Goal: Task Accomplishment & Management: Manage account settings

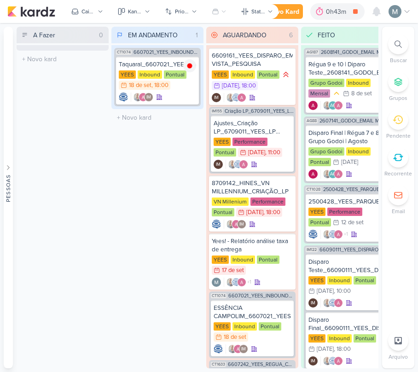
scroll to position [80, 0]
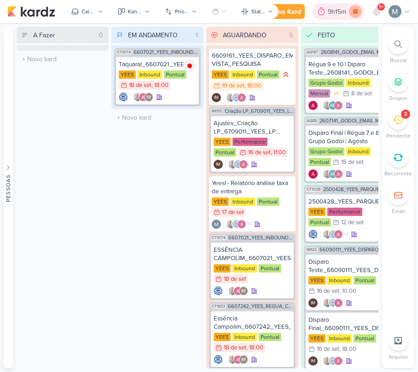
click at [357, 10] on icon at bounding box center [355, 11] width 13 height 13
click at [380, 14] on icon at bounding box center [376, 11] width 7 height 8
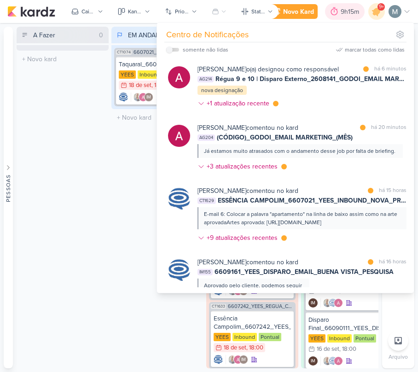
click at [360, 16] on div "9h15m" at bounding box center [350, 12] width 21 height 10
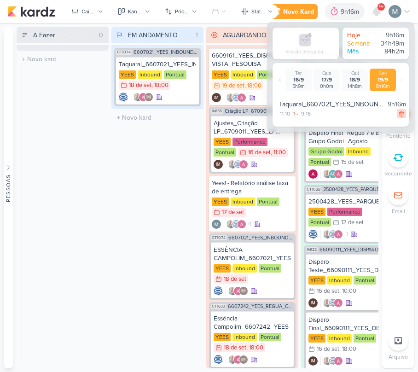
click at [398, 111] on icon at bounding box center [401, 113] width 6 height 6
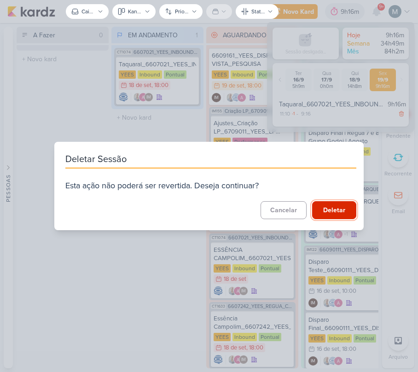
click at [328, 214] on button "Deletar" at bounding box center [334, 210] width 44 height 18
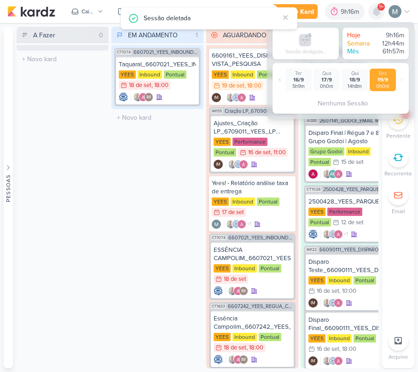
click at [376, 15] on icon at bounding box center [376, 11] width 7 height 8
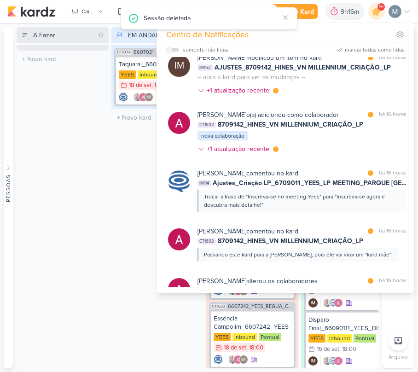
scroll to position [369, 0]
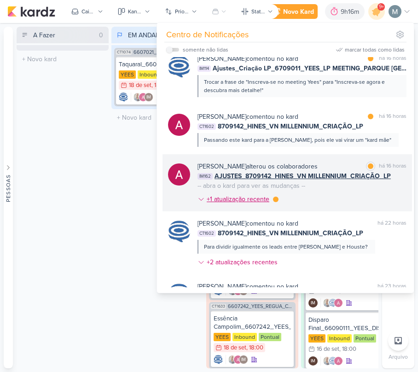
click at [256, 204] on div "+1 atualização recente" at bounding box center [239, 199] width 64 height 10
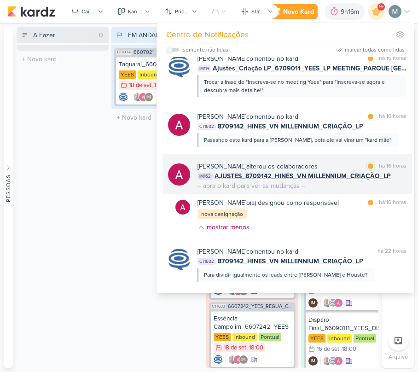
click at [279, 181] on span "AJUSTES_8709142_HINES_VN MILLENNIUM_CRIAÇÃO_LP" at bounding box center [302, 176] width 176 height 10
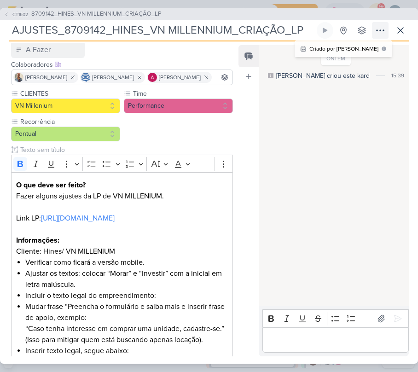
scroll to position [61, 0]
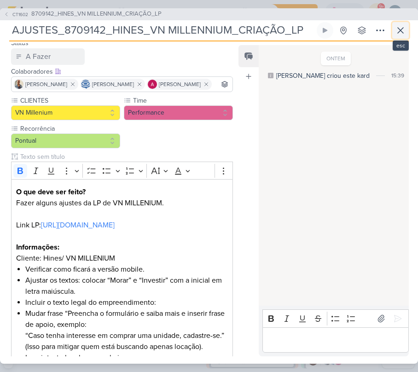
click at [392, 28] on button at bounding box center [400, 30] width 17 height 17
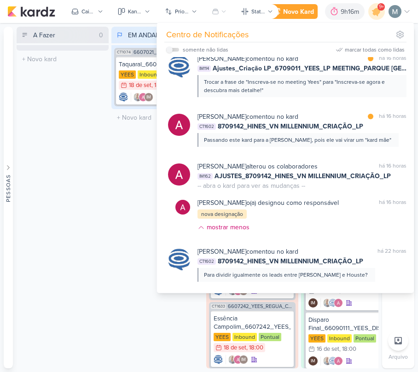
click at [65, 181] on div "A Fazer 0 Mover Para Esquerda Mover Para Direita Deletar O título do kard deve …" at bounding box center [63, 197] width 92 height 341
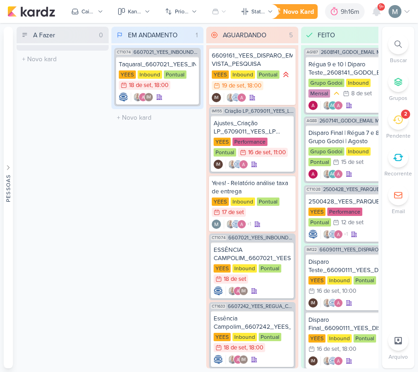
click at [406, 118] on div "2" at bounding box center [405, 113] width 9 height 9
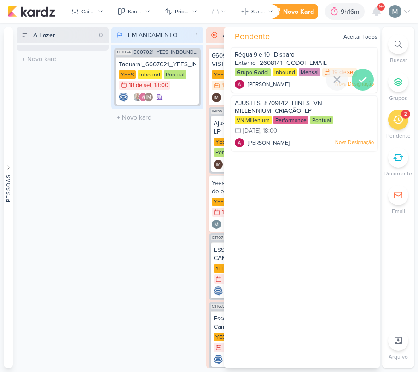
click at [363, 79] on icon at bounding box center [362, 79] width 11 height 11
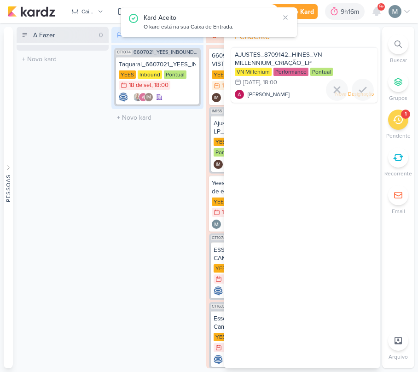
click at [363, 79] on div at bounding box center [362, 90] width 22 height 22
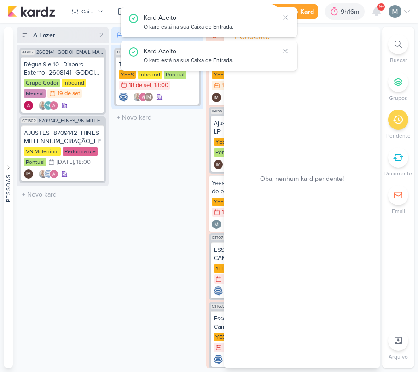
click at [142, 172] on div "EM ANDAMENTO 1 Mover Para Esquerda Mover Para Direita Deletar CT1074 6607021_YE…" at bounding box center [157, 197] width 92 height 341
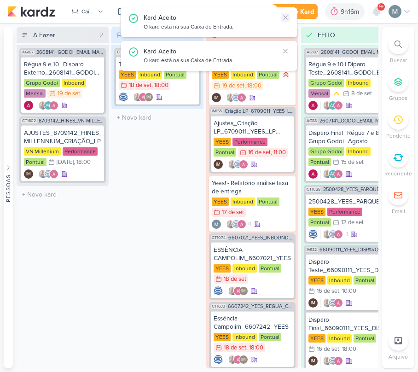
click at [288, 17] on icon at bounding box center [285, 17] width 7 height 7
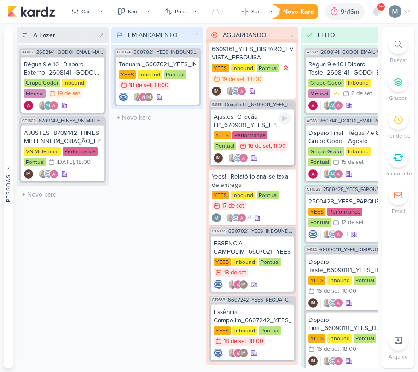
scroll to position [0, 0]
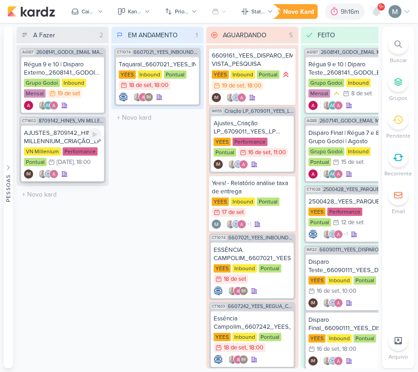
click at [65, 137] on div "AJUSTES_8709142_HINES_VN MILLENNIUM_CRIAÇÃO_LP" at bounding box center [62, 137] width 77 height 17
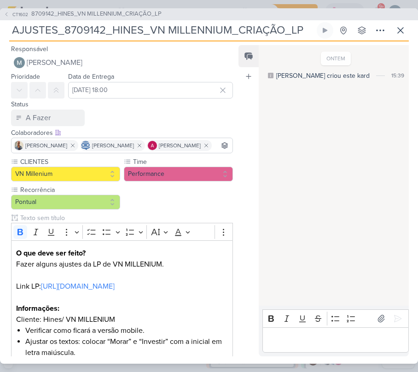
click at [389, 26] on div "AJUSTES_8709142_HINES_VN MILLENNIUM_CRIAÇÃO_LP Criado por Isabella nenhum grupo…" at bounding box center [208, 31] width 399 height 19
click at [396, 28] on icon at bounding box center [400, 30] width 11 height 11
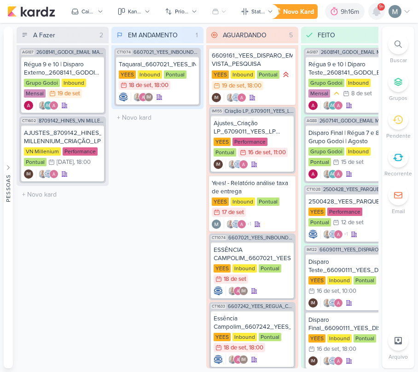
click at [378, 16] on icon at bounding box center [376, 11] width 11 height 11
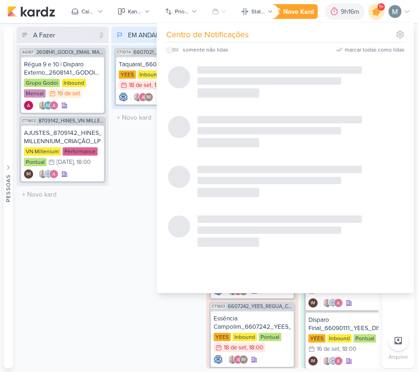
scroll to position [124, 0]
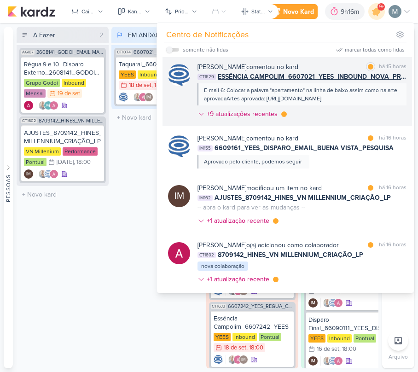
click at [316, 94] on div "E-mail 6: Colocar a palavra "apartamento" na linha de baixo assim como na arte …" at bounding box center [301, 94] width 195 height 17
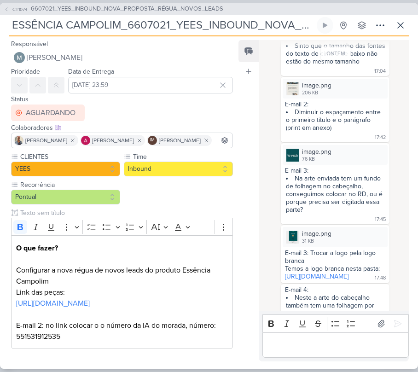
scroll to position [306, 0]
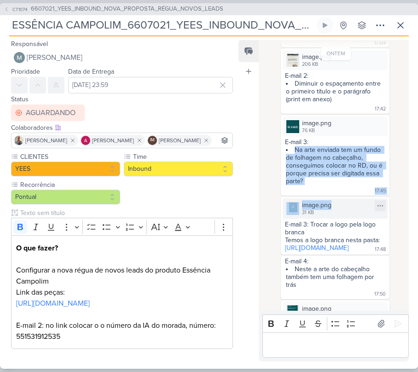
drag, startPoint x: 289, startPoint y: 172, endPoint x: 342, endPoint y: 218, distance: 70.1
click at [342, 218] on div "ONTEM Caroline Traven De Andrade Ajustes 17:03 17:03 image.png 365 KB" at bounding box center [336, 222] width 140 height 564
click at [325, 173] on li "Na arte enviada tem um fundo de folhagem no cabeçalho, conseguimos colocar no R…" at bounding box center [335, 165] width 99 height 39
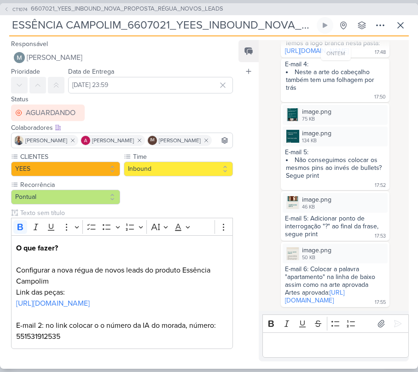
scroll to position [559, 0]
click at [318, 156] on li "Não conseguimos colocar os mesmos pins ao invés de bullets? Segue print" at bounding box center [335, 167] width 99 height 23
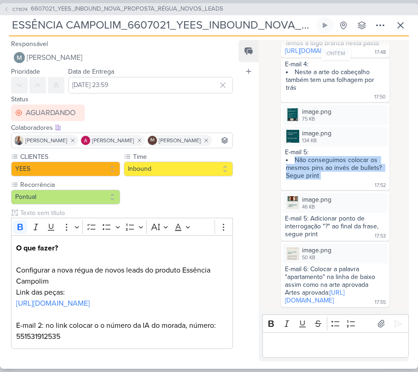
click at [318, 156] on li "Não conseguimos colocar os mesmos pins ao invés de bullets? Segue print" at bounding box center [335, 167] width 99 height 23
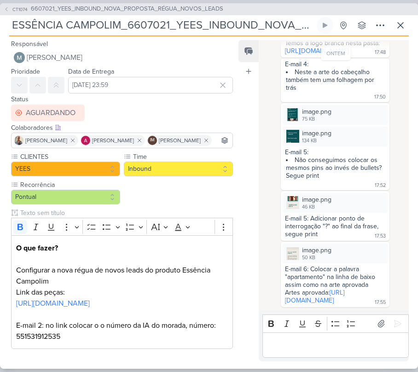
scroll to position [313, 0]
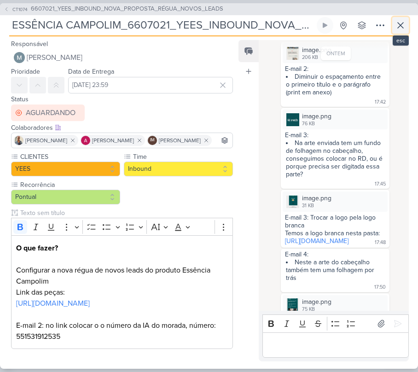
click at [398, 24] on icon at bounding box center [400, 25] width 11 height 11
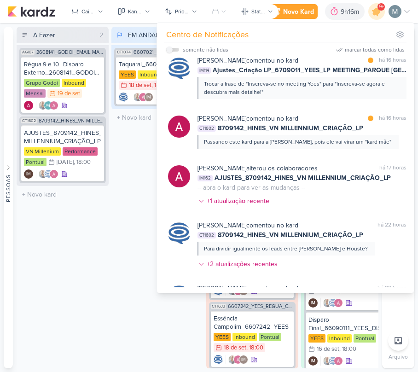
scroll to position [351, 0]
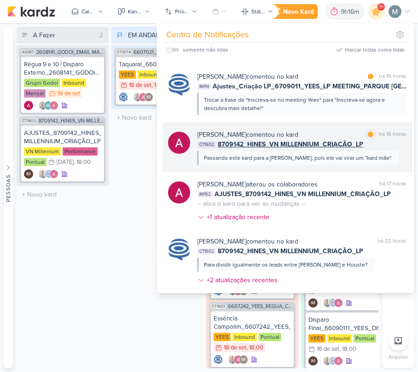
click at [343, 139] on div "Alessandra Gomes comentou no kard marcar como lida há 16 horas" at bounding box center [301, 135] width 209 height 10
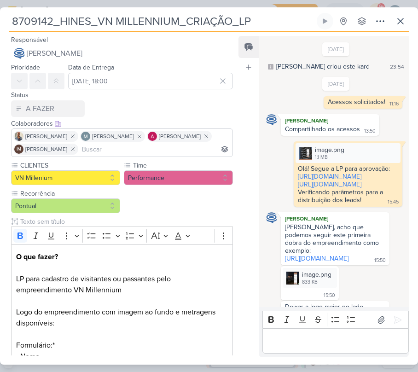
scroll to position [732, 0]
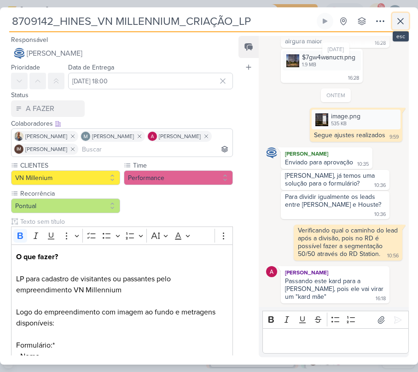
click at [402, 23] on icon at bounding box center [401, 21] width 6 height 6
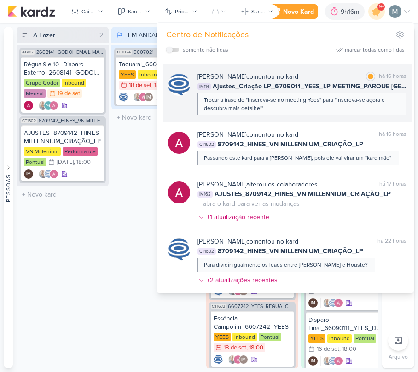
click at [298, 81] on div "Caroline Traven De Andrade comentou no kard" at bounding box center [247, 77] width 101 height 10
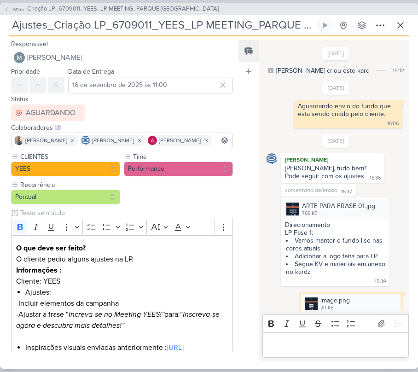
scroll to position [349, 0]
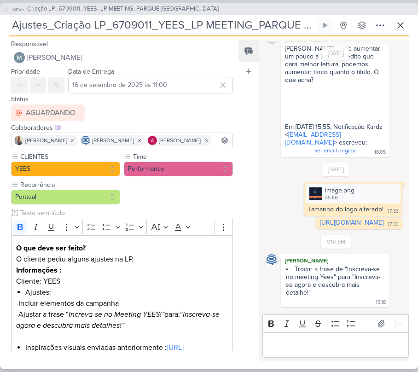
click at [333, 266] on li "Trocar a frase de "Inscreva-se no meeting Yees" para "Inscreva-se agora e descu…" at bounding box center [335, 280] width 99 height 31
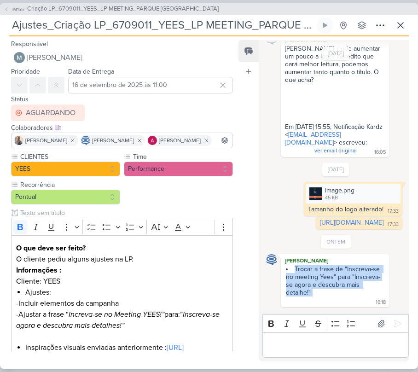
click at [333, 266] on li "Trocar a frase de "Inscreva-se no meeting Yees" para "Inscreva-se agora e descu…" at bounding box center [335, 280] width 99 height 31
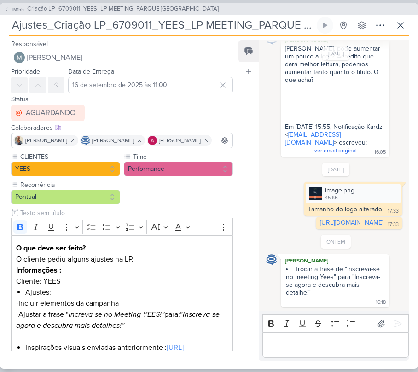
click at [333, 266] on li "Trocar a frase de "Inscreva-se no meeting Yees" para "Inscreva-se agora e descu…" at bounding box center [335, 280] width 99 height 31
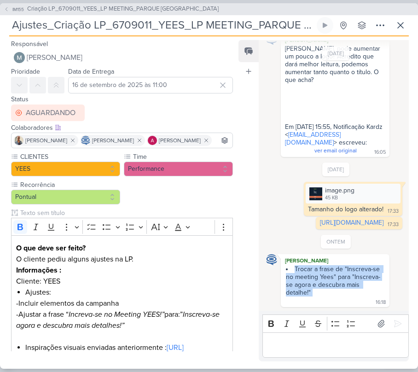
click at [333, 266] on li "Trocar a frase de "Inscreva-se no meeting Yees" para "Inscreva-se agora e descu…" at bounding box center [335, 280] width 99 height 31
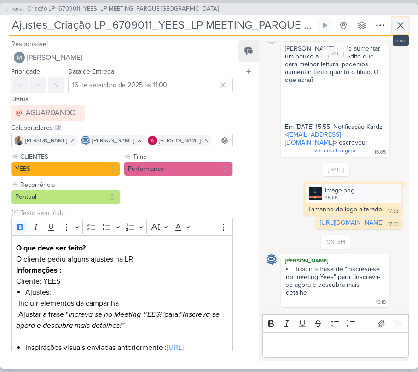
click at [404, 28] on icon at bounding box center [400, 25] width 11 height 11
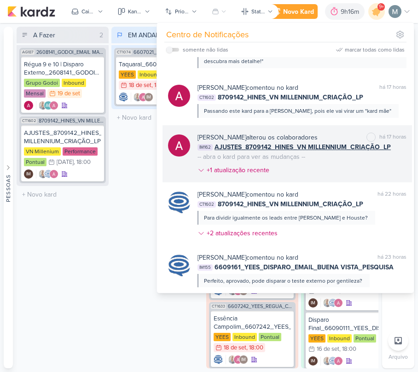
scroll to position [473, 0]
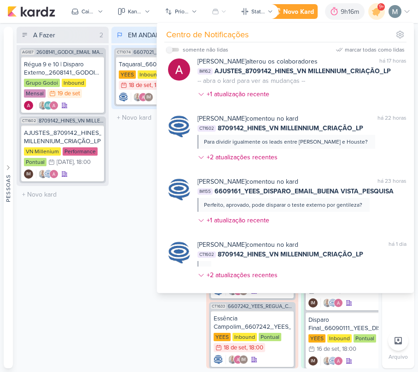
click at [118, 243] on div "EM ANDAMENTO 1 Mover Para Esquerda Mover Para Direita Deletar CT1074 6607021_YE…" at bounding box center [157, 197] width 92 height 341
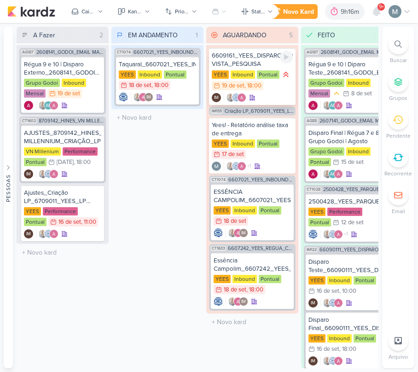
click at [258, 63] on div "6609161_YEES_DISPARO_EMAIL_BUENA VISTA_PESQUISA" at bounding box center [252, 60] width 81 height 17
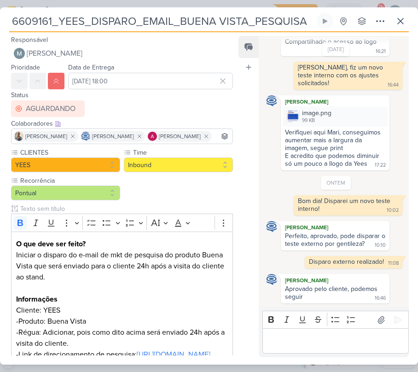
click at [321, 339] on p "Editor editing area: main" at bounding box center [335, 340] width 137 height 11
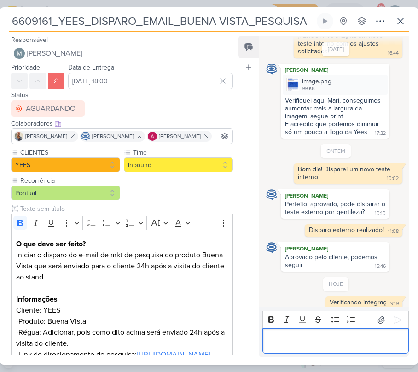
scroll to position [539, 0]
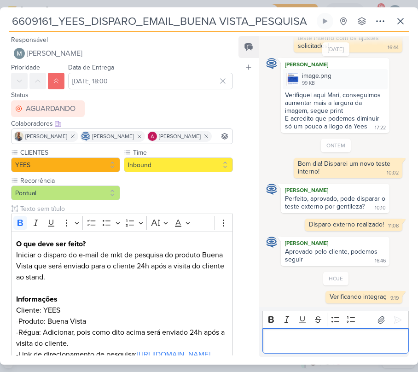
click at [348, 298] on div "Verificando integraç" at bounding box center [357, 297] width 57 height 8
copy div "Verificando integraç 9:19"
click at [314, 298] on icon at bounding box center [317, 296] width 7 height 7
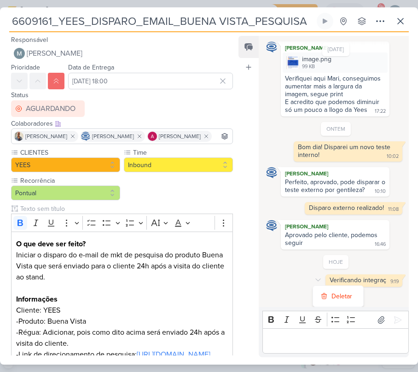
click at [321, 287] on div "Verificando integraç 9:19 9:19 Deletar" at bounding box center [336, 280] width 140 height 12
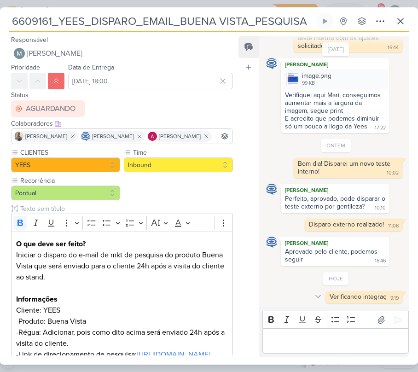
click at [314, 293] on icon at bounding box center [317, 296] width 7 height 7
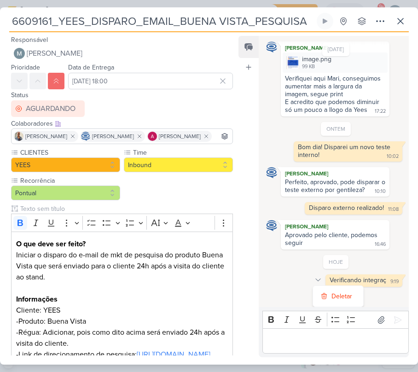
click at [314, 283] on icon at bounding box center [317, 279] width 7 height 7
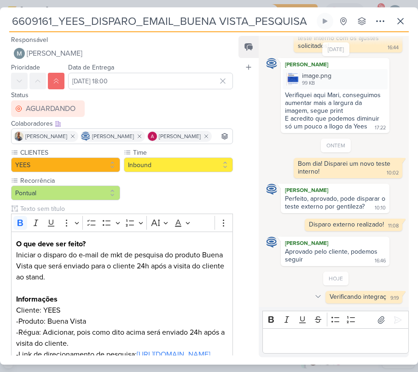
click at [314, 293] on icon at bounding box center [317, 296] width 7 height 7
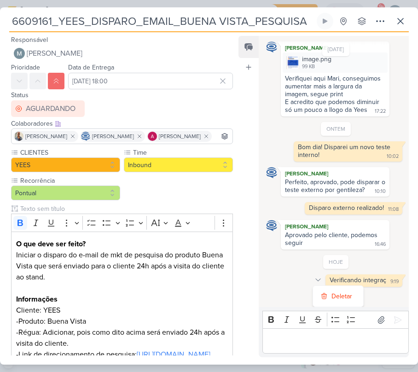
scroll to position [556, 0]
click at [321, 291] on button "Deletar" at bounding box center [338, 295] width 50 height 15
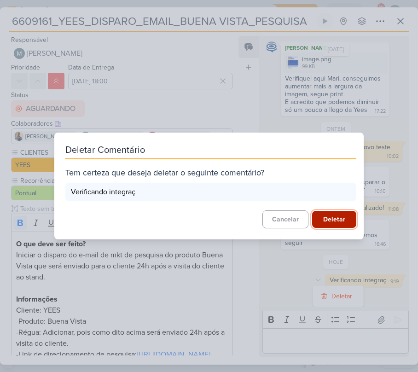
click at [323, 223] on button "Deletar" at bounding box center [334, 219] width 44 height 17
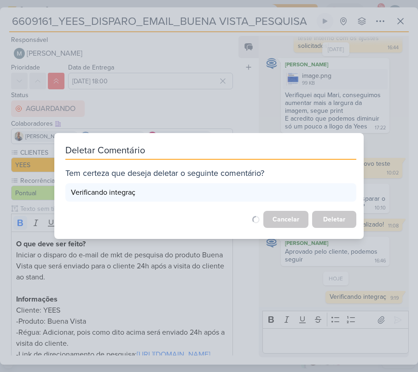
click at [331, 343] on div "Deletar Comentário Tem certeza que deseja deletar o seguinte comentário? Verifi…" at bounding box center [209, 186] width 418 height 372
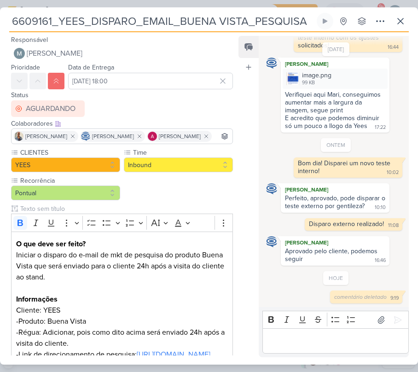
click at [289, 328] on div "Bold Italic Underline Strikethrough Bulleted List Numbered List" at bounding box center [335, 319] width 142 height 17
click at [303, 340] on p "Editor editing area: main" at bounding box center [335, 340] width 137 height 11
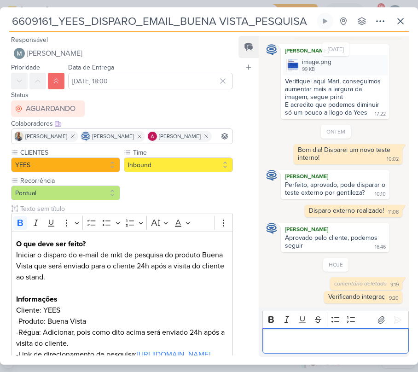
scroll to position [553, 0]
click at [330, 307] on div "Rich Text Editor Bold Italic Underline Strikethrough Bulleted List Numbered Lis…" at bounding box center [334, 332] width 150 height 50
click at [332, 291] on div "Verificando integraç 9:20 9:20" at bounding box center [363, 297] width 78 height 12
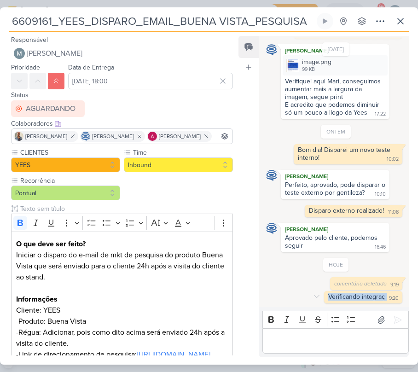
copy div "Verificando integraç 9:20"
click at [313, 294] on icon at bounding box center [316, 296] width 7 height 7
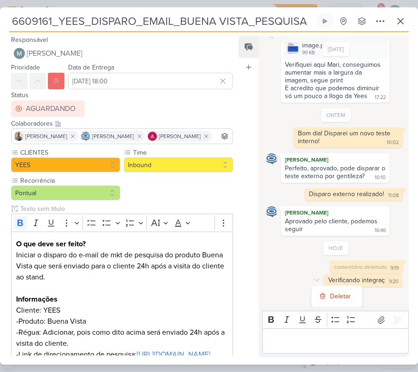
scroll to position [570, 0]
click at [325, 292] on button "Deletar" at bounding box center [336, 295] width 50 height 15
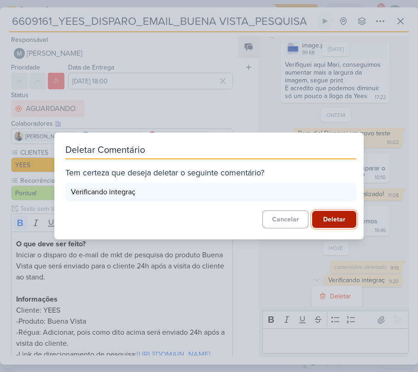
click at [330, 224] on button "Deletar" at bounding box center [334, 219] width 44 height 17
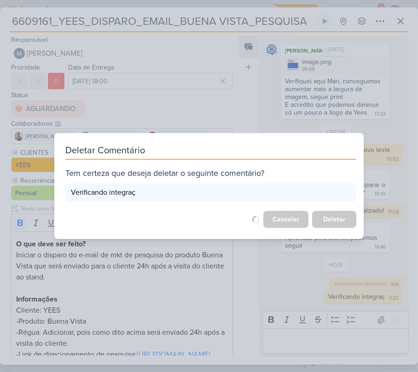
click at [335, 343] on div "Deletar Comentário Tem certeza que deseja deletar o seguinte comentário? Verifi…" at bounding box center [209, 186] width 418 height 372
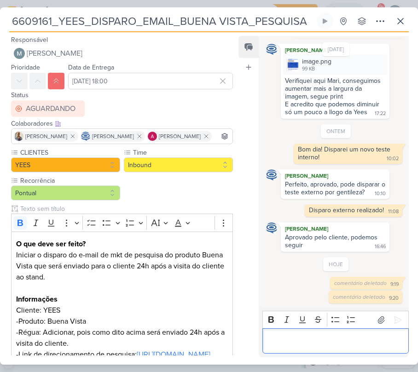
click at [305, 330] on div "Editor editing area: main" at bounding box center [335, 340] width 146 height 25
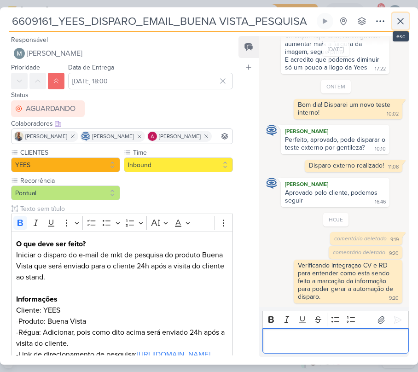
click at [403, 24] on icon at bounding box center [401, 21] width 6 height 6
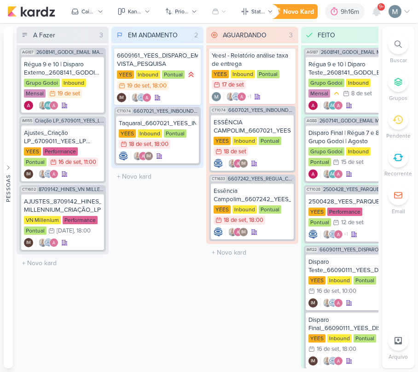
click at [377, 7] on div "9+" at bounding box center [380, 6] width 7 height 7
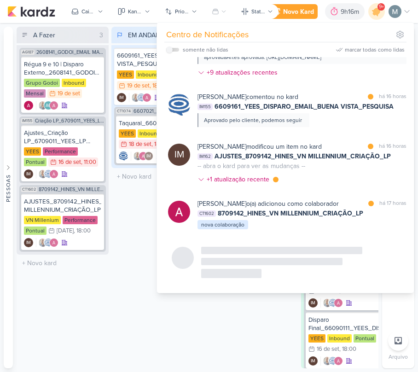
scroll to position [124, 0]
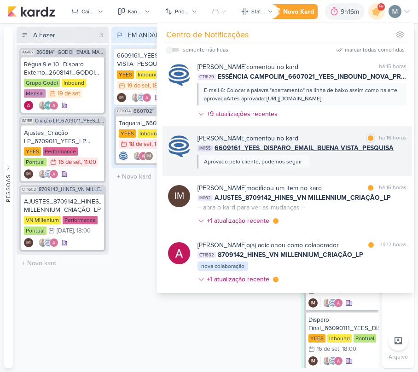
click at [298, 153] on span "6609161_YEES_DISPARO_EMAIL_BUENA VISTA_PESQUISA" at bounding box center [303, 148] width 179 height 10
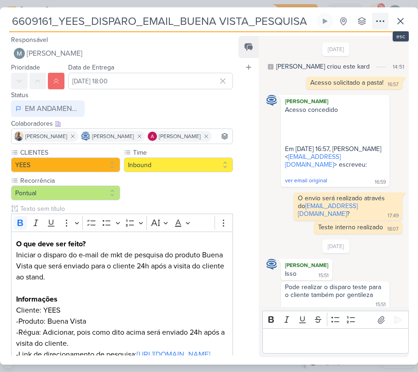
scroll to position [599, 0]
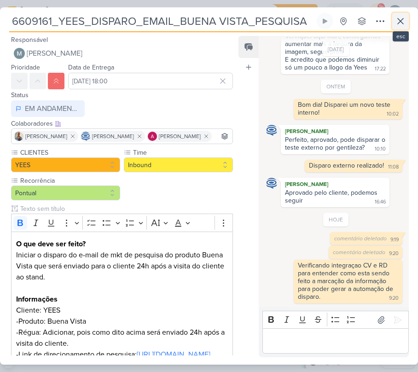
click at [398, 19] on icon at bounding box center [400, 21] width 11 height 11
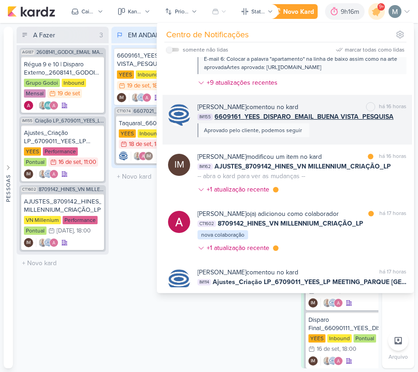
scroll to position [185, 0]
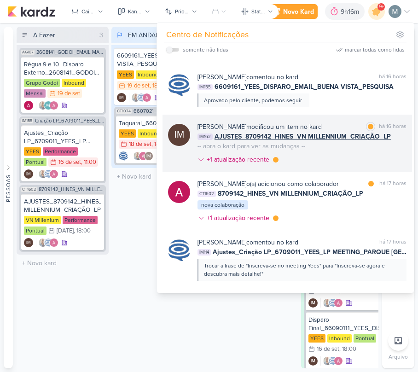
click at [313, 141] on span "AJUSTES_8709142_HINES_VN MILLENNIUM_CRIAÇÃO_LP" at bounding box center [302, 137] width 176 height 10
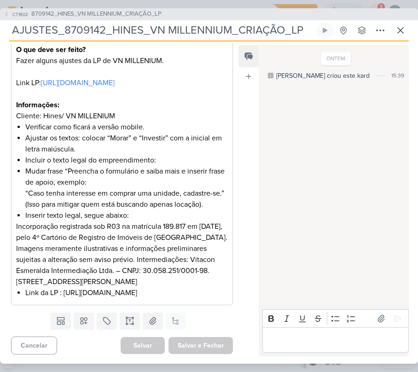
scroll to position [284, 0]
click at [403, 30] on icon at bounding box center [400, 30] width 11 height 11
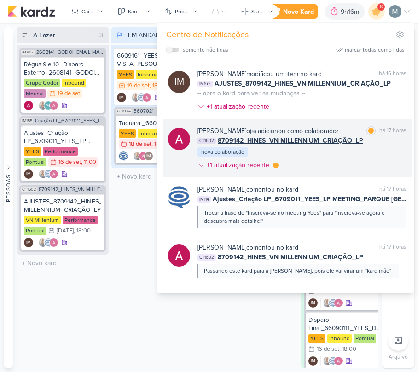
scroll to position [185, 0]
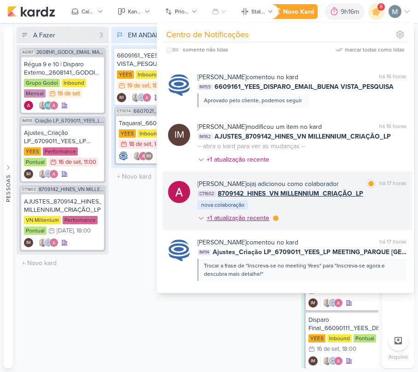
click at [253, 221] on div "+1 atualização recente" at bounding box center [239, 218] width 64 height 10
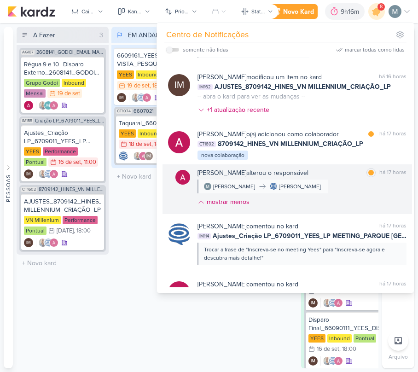
scroll to position [247, 0]
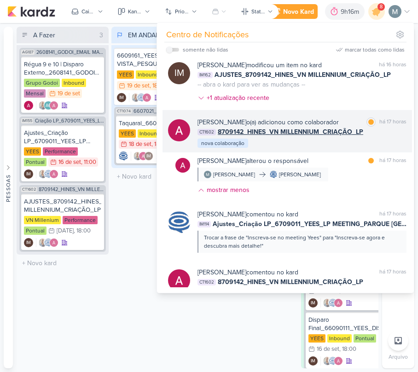
click at [294, 127] on div "Alessandra Gomes o(a) adicionou como colaborador" at bounding box center [267, 122] width 141 height 10
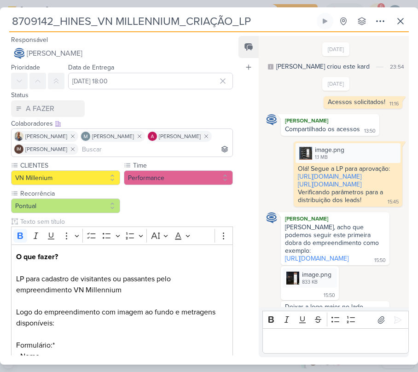
scroll to position [732, 0]
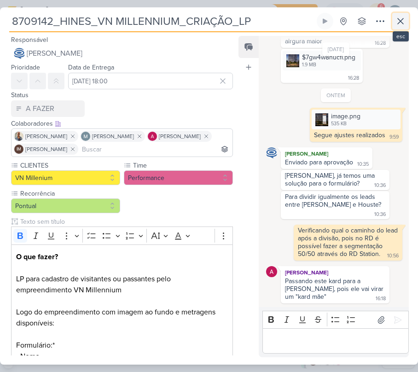
click at [392, 21] on button at bounding box center [400, 21] width 17 height 17
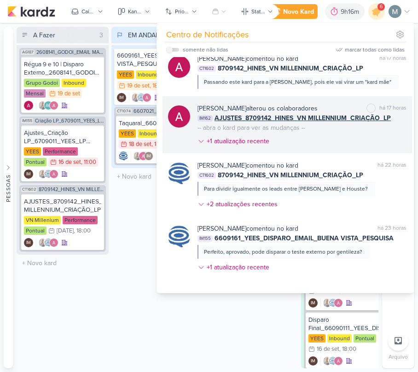
scroll to position [491, 0]
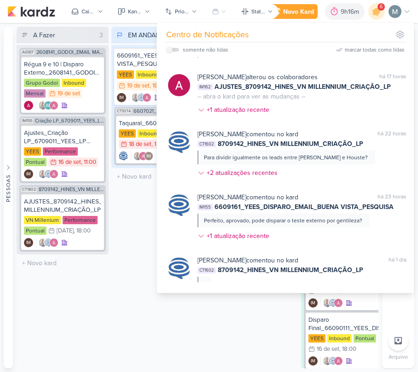
click at [187, 50] on div "somente não lidas" at bounding box center [206, 50] width 46 height 8
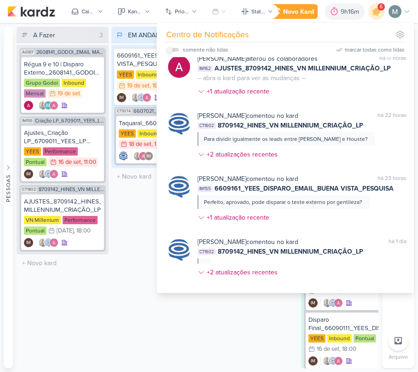
click at [168, 48] on input "checkbox" at bounding box center [169, 49] width 6 height 6
checkbox input "true"
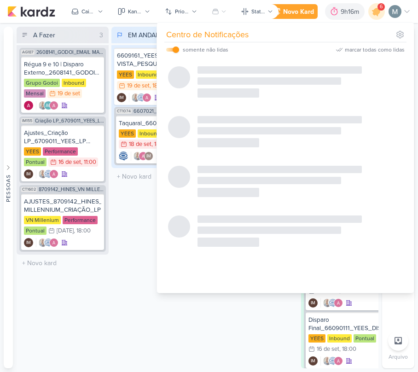
scroll to position [0, 0]
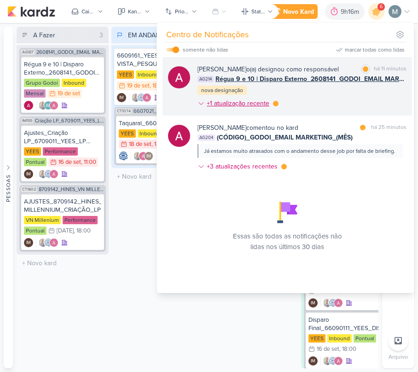
click at [254, 103] on div "+1 atualização recente" at bounding box center [239, 103] width 64 height 10
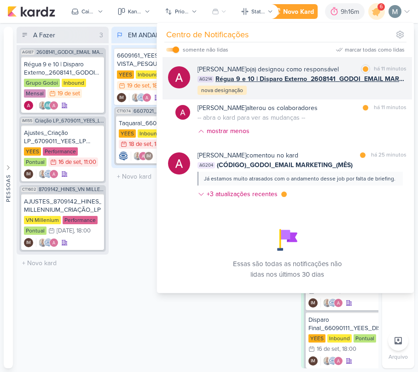
click at [281, 87] on div "Alessandra Gomes o(a) designou como responsável marcar como lida há 11 minutos …" at bounding box center [301, 79] width 209 height 31
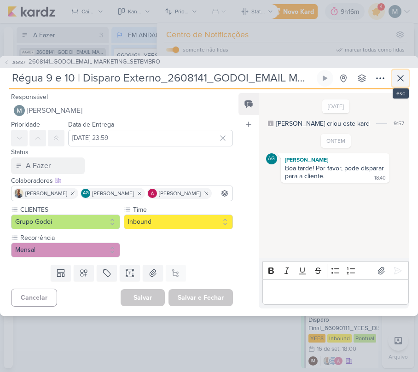
click at [403, 77] on button at bounding box center [400, 78] width 17 height 17
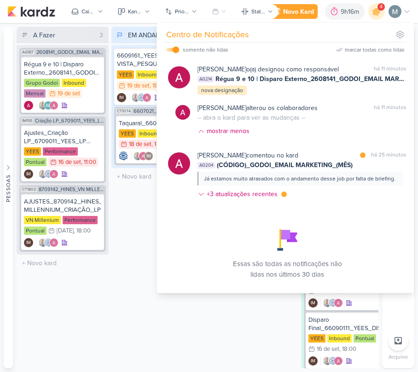
click at [132, 199] on div "EM ANDAMENTO 2 Mover Para Esquerda Mover Para Direita Deletar 6609161_YEES_DISP…" at bounding box center [157, 197] width 92 height 341
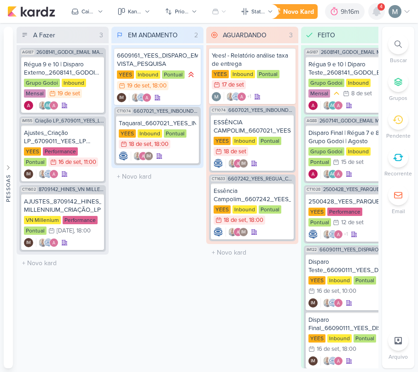
click at [379, 11] on icon at bounding box center [376, 11] width 7 height 8
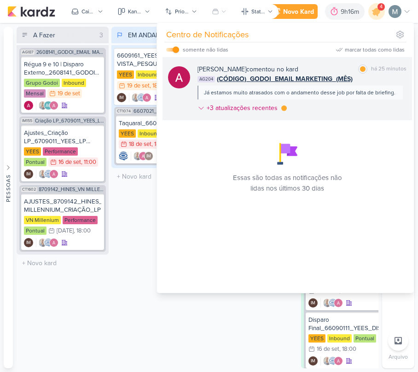
click at [319, 81] on span "(CÓDIGO)_GODOI_EMAIL MARKETING_(MÊS)" at bounding box center [285, 79] width 136 height 10
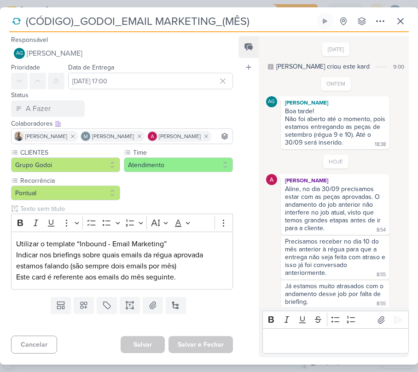
scroll to position [8, 0]
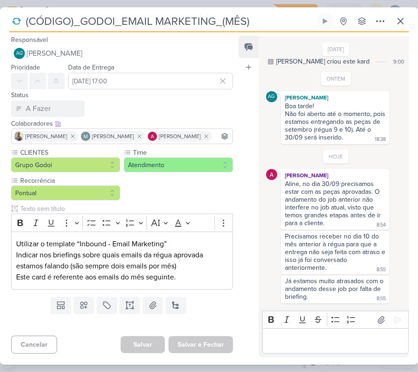
click at [289, 196] on div "Aline, no dia 30/09 precisamos estar com as peças aprovadas. O andamento do job…" at bounding box center [334, 203] width 98 height 47
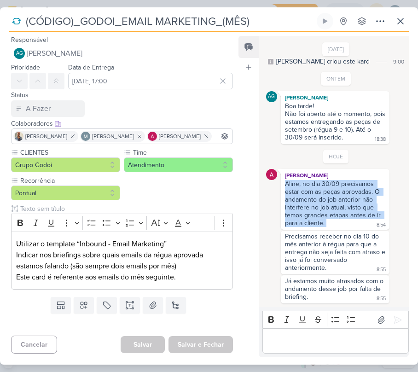
click at [289, 196] on div "Aline, no dia 30/09 precisamos estar com as peças aprovadas. O andamento do job…" at bounding box center [334, 203] width 98 height 47
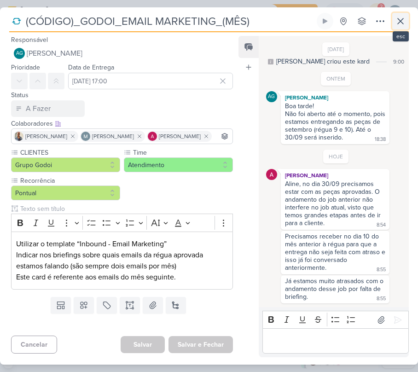
click at [403, 24] on icon at bounding box center [400, 21] width 11 height 11
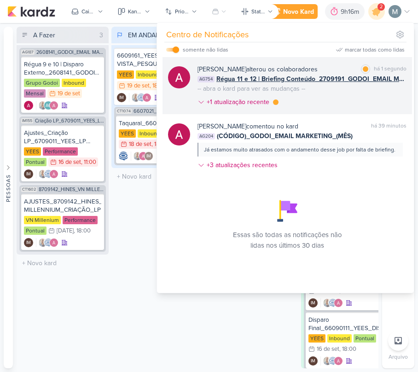
click at [350, 74] on span "Régua 11 e 12 | Briefing Conteúdo_2709191_GODOI_EMAIL MARKETING_OUTUBRO" at bounding box center [311, 79] width 190 height 10
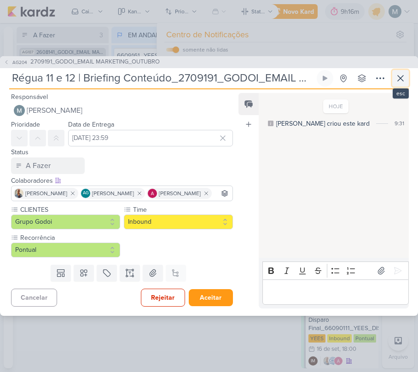
click at [395, 73] on icon at bounding box center [400, 78] width 11 height 11
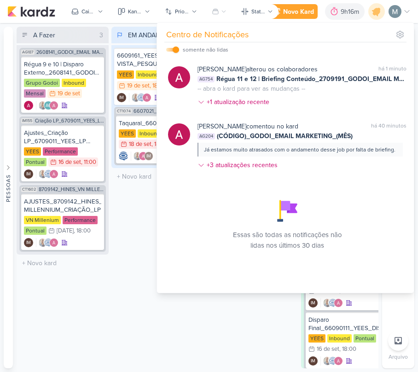
click at [133, 288] on div "EM ANDAMENTO 2 Mover Para Esquerda Mover Para Direita Deletar 6609161_YEES_DISP…" at bounding box center [157, 197] width 92 height 341
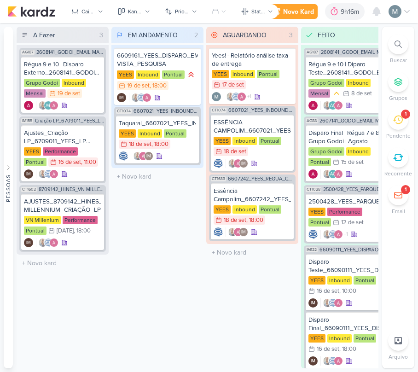
click at [396, 127] on div "1" at bounding box center [398, 119] width 20 height 20
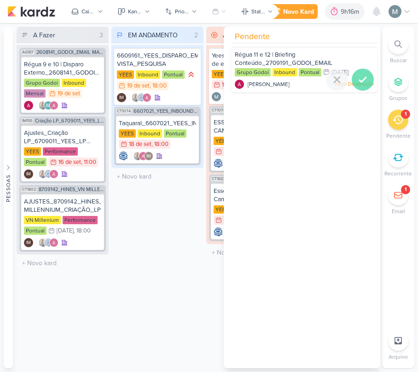
click at [360, 85] on icon at bounding box center [362, 79] width 11 height 11
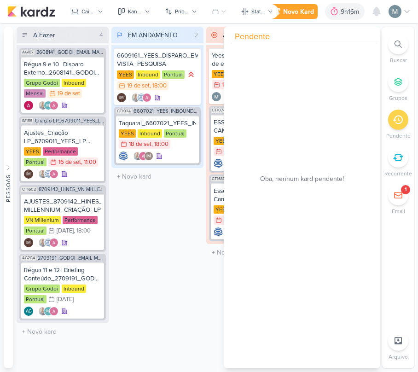
click at [141, 253] on div "EM ANDAMENTO 2 Mover Para Esquerda Mover Para Direita Deletar 6609161_YEES_DISP…" at bounding box center [157, 197] width 92 height 341
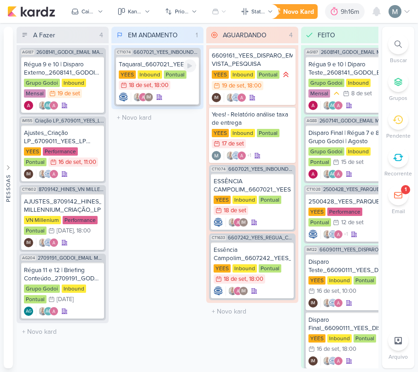
click at [120, 63] on div "Taquaral_6607021_YEES_INBOUND_NOVA_PROPOSTA_RÉGUA_NOVOS_LEADS" at bounding box center [157, 64] width 77 height 8
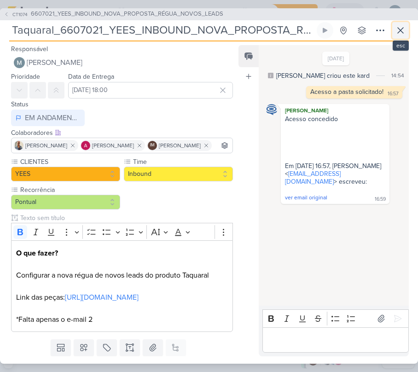
click at [401, 29] on icon at bounding box center [400, 30] width 11 height 11
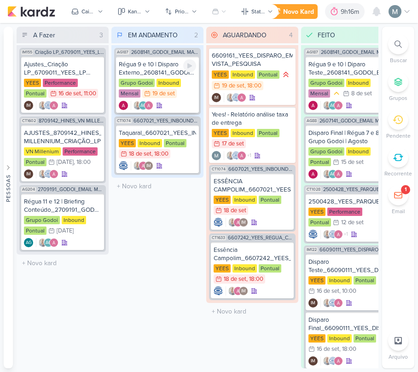
click at [131, 83] on div "Grupo Godoi" at bounding box center [137, 83] width 36 height 8
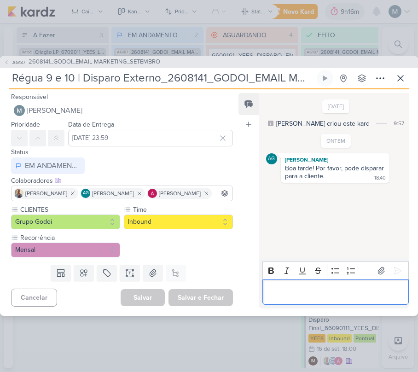
click at [289, 295] on p "Editor editing area: main" at bounding box center [335, 291] width 137 height 11
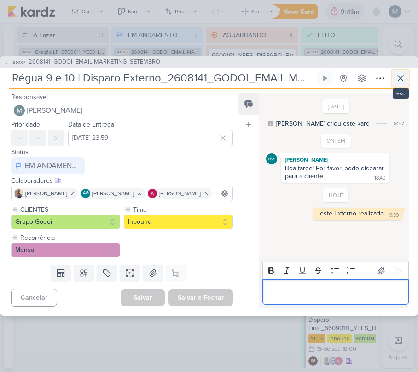
click at [405, 73] on icon at bounding box center [400, 78] width 11 height 11
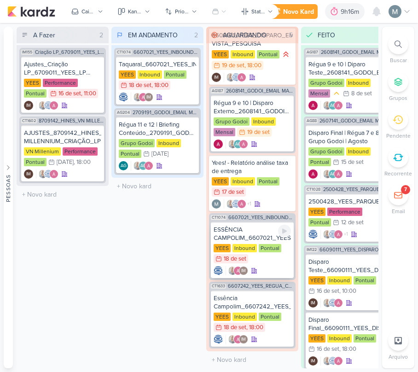
scroll to position [0, 0]
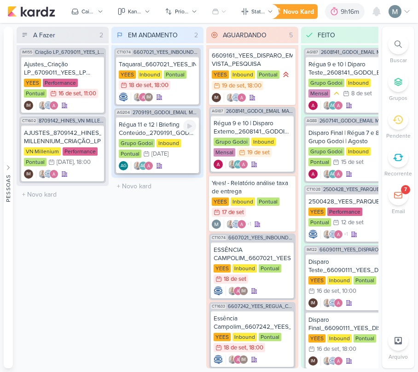
click at [166, 123] on div "Régua 11 e 12 | Briefing Conteúdo_2709191_GODOI_EMAIL MARKETING_OUTUBRO" at bounding box center [157, 129] width 77 height 17
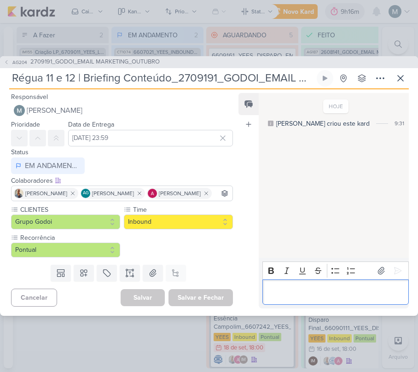
click at [324, 305] on div "Editor editing area: main" at bounding box center [335, 291] width 146 height 25
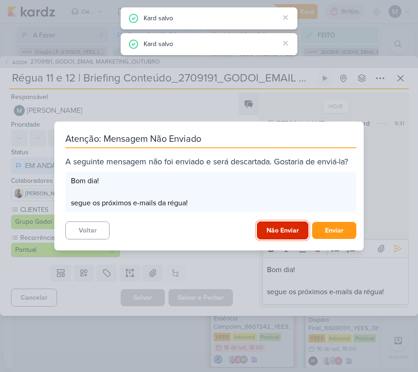
click at [278, 232] on button "Não Enviar" at bounding box center [283, 230] width 52 height 18
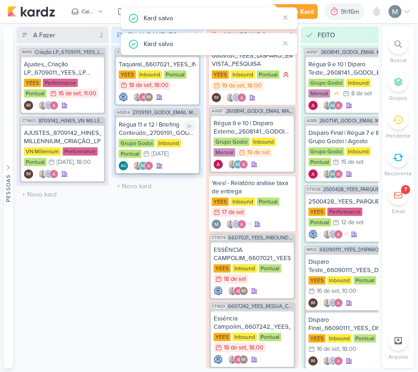
click at [179, 126] on div "Régua 11 e 12 | Briefing Conteúdo_2709191_GODOI_EMAIL MARKETING_OUTUBRO" at bounding box center [157, 129] width 77 height 17
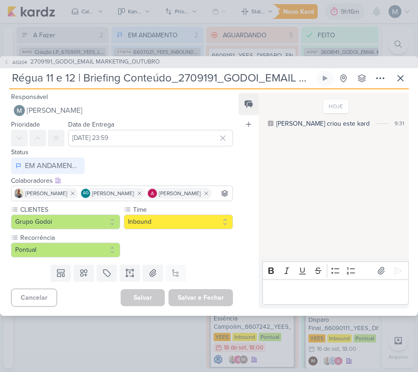
click at [319, 305] on div "Editor editing area: main" at bounding box center [335, 291] width 146 height 25
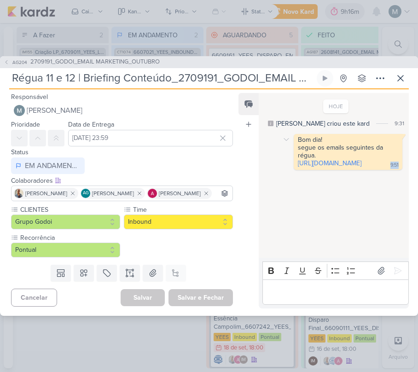
drag, startPoint x: 287, startPoint y: 133, endPoint x: 373, endPoint y: 177, distance: 96.3
click at [373, 170] on div "Bom dia! segue os emails seguintes da régua. https://docs.google.com/document/d…" at bounding box center [336, 152] width 140 height 36
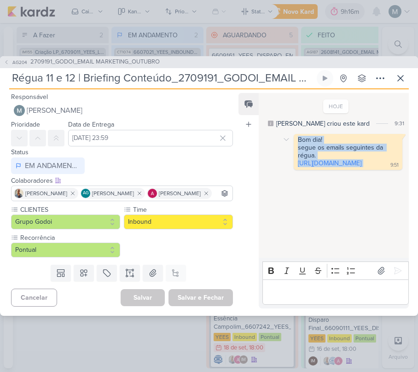
drag, startPoint x: 297, startPoint y: 133, endPoint x: 359, endPoint y: 186, distance: 82.2
click at [359, 170] on div "Bom dia! segue os emails seguintes da régua. https://docs.google.com/document/d…" at bounding box center [348, 152] width 109 height 36
copy div "Bom dia! segue os emails seguintes da régua. https://docs.google.com/document/d…"
click at [183, 70] on input "Régua 11 e 12 | Briefing Conteúdo_2709191_GODOI_EMAIL MARKETING_OUTUBRO" at bounding box center [161, 78] width 305 height 17
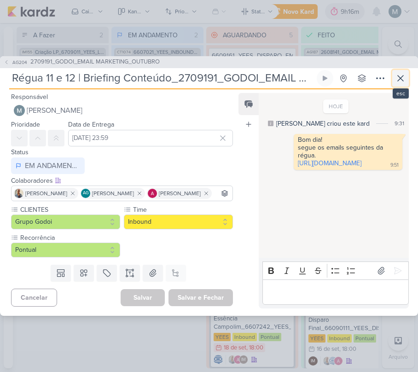
click at [398, 73] on icon at bounding box center [400, 78] width 11 height 11
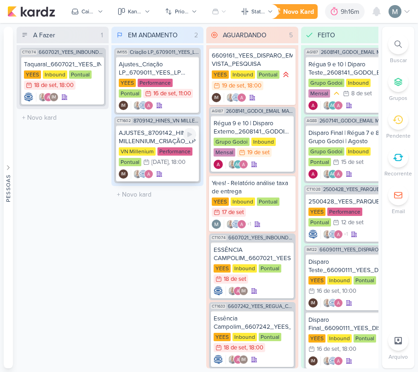
click at [173, 135] on div "AJUSTES_8709142_HINES_VN MILLENNIUM_CRIAÇÃO_LP" at bounding box center [157, 137] width 77 height 17
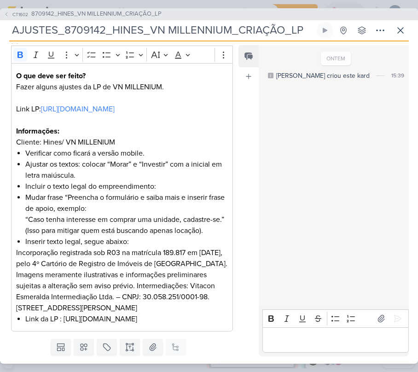
scroll to position [184, 0]
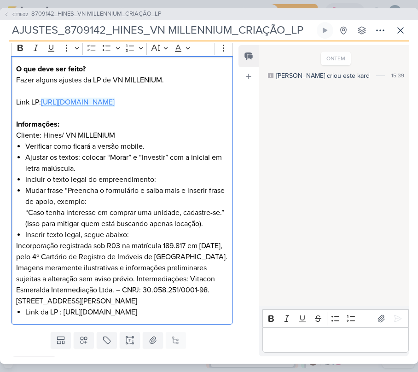
click at [102, 108] on p "Fazer alguns ajustes da LP de VN MILLENIUM. Link LP: https://drive.google.com/d…" at bounding box center [122, 91] width 212 height 33
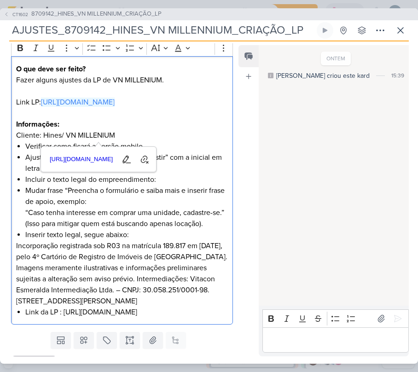
click at [87, 108] on p "Fazer alguns ajustes da LP de VN MILLENIUM. Link LP: https://drive.google.com/d…" at bounding box center [122, 91] width 212 height 33
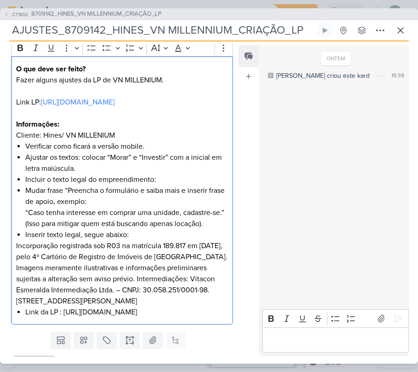
click at [74, 108] on p "Fazer alguns ajustes da LP de VN MILLENIUM. Link LP: https://drive.google.com/d…" at bounding box center [122, 91] width 212 height 33
click at [52, 108] on p "Fazer alguns ajustes da LP de VN MILLENIUM. Link LP: https://drive.google.com/d…" at bounding box center [122, 91] width 212 height 33
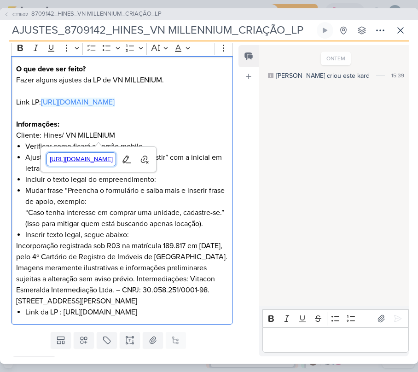
click at [98, 164] on span "https://drive.google.com/drive/folders/1tZd45b2o4BEmjIRjHQv0RvCLP565XX92" at bounding box center [81, 159] width 69 height 11
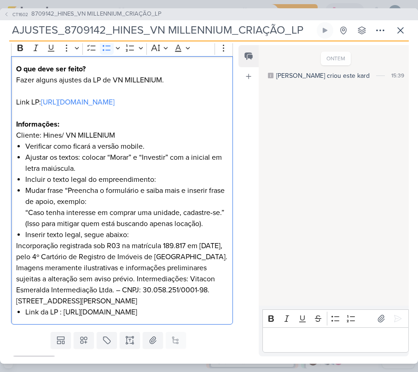
click at [118, 174] on li "Ajustar os textos: colocar “Morar” e “Investir” com a inicial em letra maiúscul…" at bounding box center [126, 163] width 202 height 22
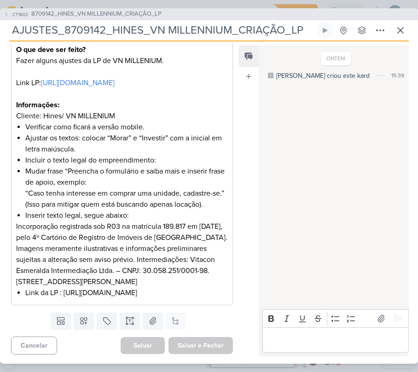
scroll to position [245, 0]
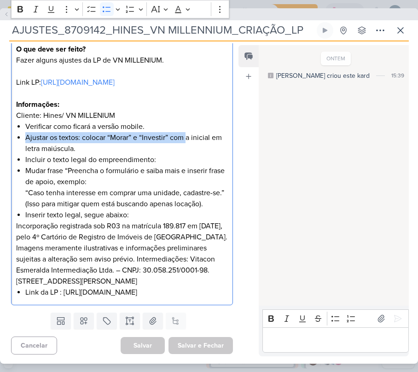
drag, startPoint x: 21, startPoint y: 133, endPoint x: 187, endPoint y: 133, distance: 166.1
click at [187, 133] on div "O que deve ser feito? Fazer alguns ajustes da LP de VN MILLENIUM. Link LP: http…" at bounding box center [122, 171] width 222 height 268
click at [147, 132] on li "Ajustar os textos: colocar “Morar” e “Investir” com a inicial em letra maiúscul…" at bounding box center [126, 143] width 202 height 22
drag, startPoint x: 12, startPoint y: 232, endPoint x: 190, endPoint y: 300, distance: 190.6
click at [190, 300] on div "O que deve ser feito? Fazer alguns ajustes da LP de VN MILLENIUM. Link LP: http…" at bounding box center [122, 171] width 222 height 268
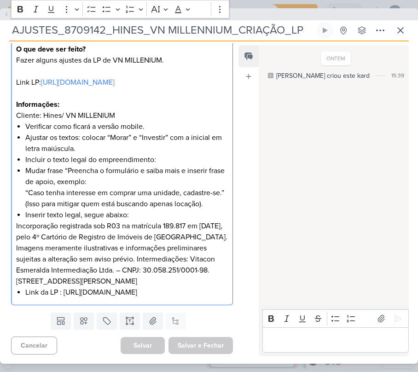
copy p "Incorporação registrada sob R03 na matrícula 189.817 em 30/04/2019, pelo 4º Car…"
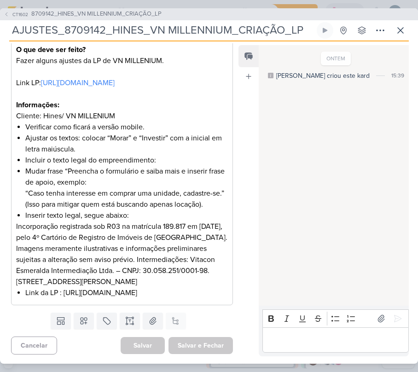
scroll to position [284, 0]
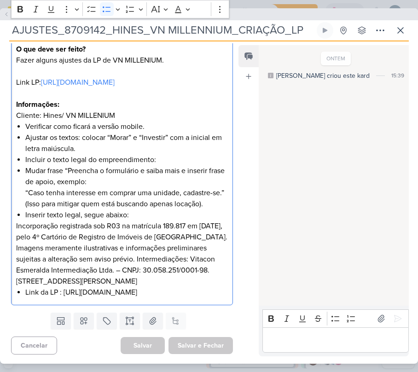
click at [69, 287] on li "Link da LP : https://drive.google.com/drive/folders/1tZd45b2o4BEmjIRjHQv0RvCLP5…" at bounding box center [126, 292] width 202 height 11
click at [74, 287] on li "Link da LP : https://drive.google.com/drive/folders/1tZd45b2o4BEmjIRjHQv0RvCLP5…" at bounding box center [126, 292] width 202 height 11
drag, startPoint x: 172, startPoint y: 259, endPoint x: 14, endPoint y: 193, distance: 171.2
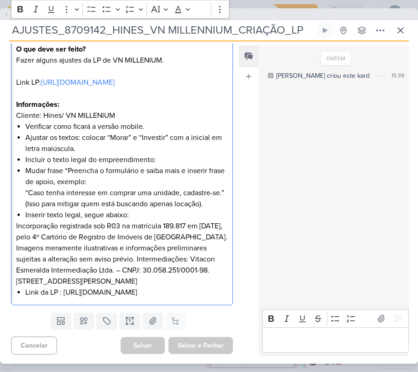
click at [14, 193] on div "O que deve ser feito? Fazer alguns ajustes da LP de VN MILLENIUM. Link LP: http…" at bounding box center [122, 171] width 222 height 268
copy p "Incorporação registrada sob R03 na matrícula 189.817 em 30/04/2019, pelo 4º Car…"
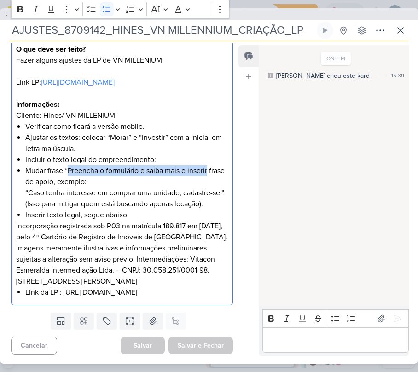
drag, startPoint x: 67, startPoint y: 129, endPoint x: 223, endPoint y: 124, distance: 156.1
click at [223, 165] on li "Mudar frase “Preencha o formulário e saiba mais e inserir frase de apoio, exemp…" at bounding box center [126, 187] width 202 height 44
copy span "Preencha o formulário e saiba mais e inserir"
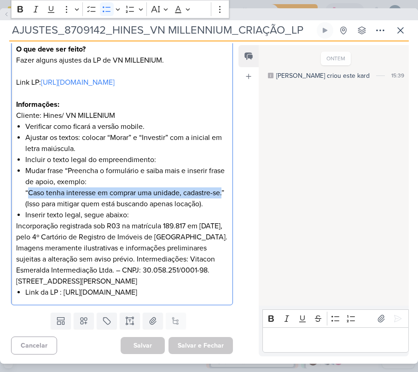
drag, startPoint x: 28, startPoint y: 148, endPoint x: 35, endPoint y: 161, distance: 14.2
click at [35, 165] on li "Mudar frase “Preencha o formulário e saiba mais e inserir frase de apoio, exemp…" at bounding box center [126, 187] width 202 height 44
copy li "Caso tenha interesse em comprar uma unidade, cadastre-se."
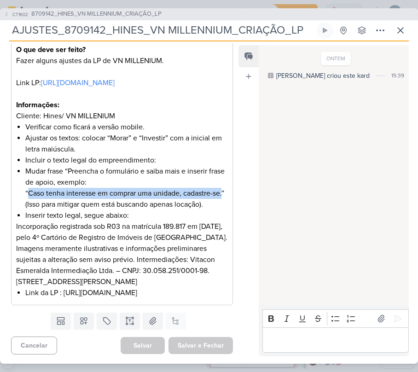
drag, startPoint x: 38, startPoint y: 176, endPoint x: 35, endPoint y: 171, distance: 5.4
click at [38, 210] on li "Inserir texto legal, segue abaixo:" at bounding box center [126, 215] width 202 height 11
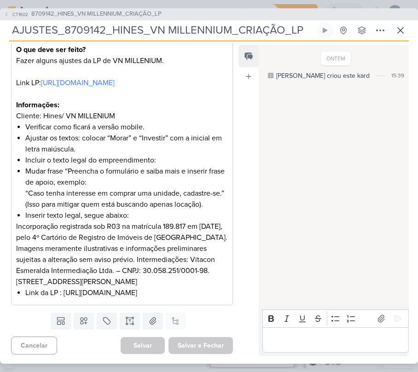
drag, startPoint x: 10, startPoint y: 190, endPoint x: 199, endPoint y: 248, distance: 197.8
click at [191, 245] on div "CLIENTES VN Millenium Time" at bounding box center [118, 131] width 236 height 355
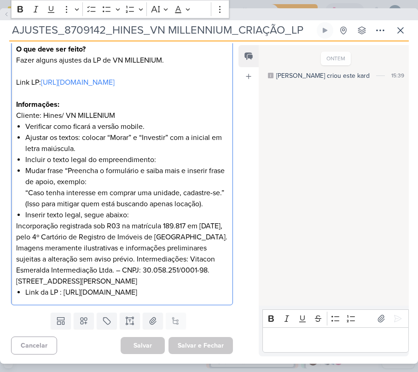
drag, startPoint x: 183, startPoint y: 256, endPoint x: 4, endPoint y: 197, distance: 188.7
click at [4, 197] on div "CLIENTES VN Millenium Time" at bounding box center [118, 131] width 236 height 356
copy p "Incorporação registrada sob R03 na matrícula 189.817 em 30/04/2019, pelo 4º Car…"
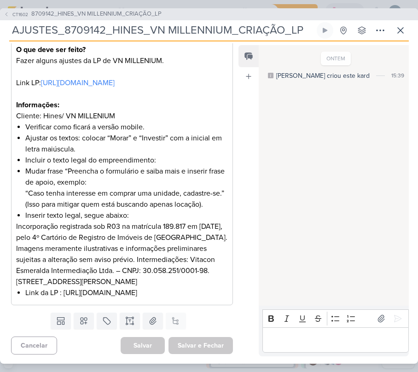
click at [61, 166] on li "Mudar frase “Preencha o formulário e saiba mais e inserir frase de apoio, exemp…" at bounding box center [126, 188] width 202 height 44
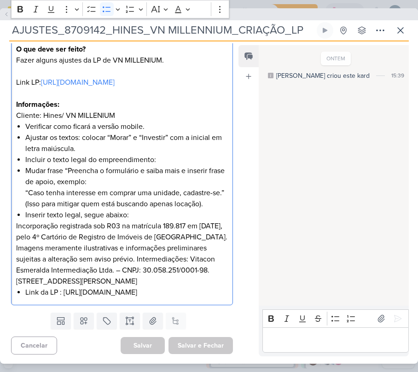
click at [332, 126] on div "ONTEM Isabella criou este kard 15:39" at bounding box center [333, 176] width 149 height 260
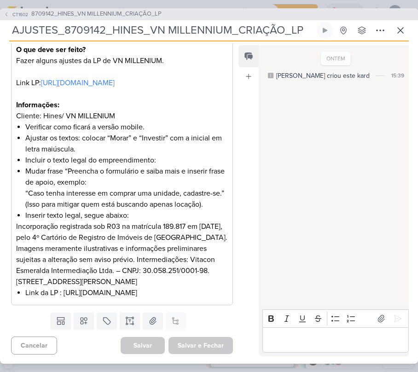
click at [347, 338] on p "Editor editing area: main" at bounding box center [335, 339] width 137 height 11
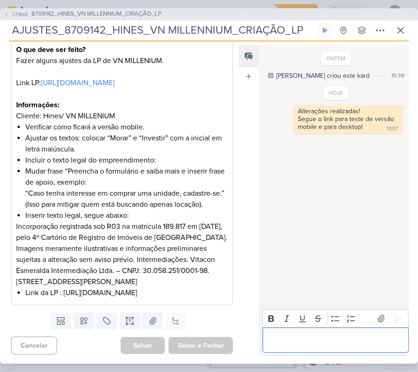
click at [328, 332] on div "Editor editing area: main" at bounding box center [335, 339] width 146 height 25
click at [359, 345] on div "Editor editing area: main" at bounding box center [335, 339] width 146 height 25
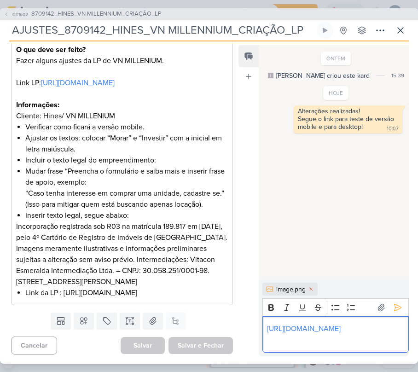
click at [328, 341] on p "Editor editing area: main" at bounding box center [335, 339] width 137 height 11
click at [400, 284] on div "image.png image.png Rich Text Editor Bold Italic Underline Strikethrough Bullet…" at bounding box center [334, 317] width 150 height 77
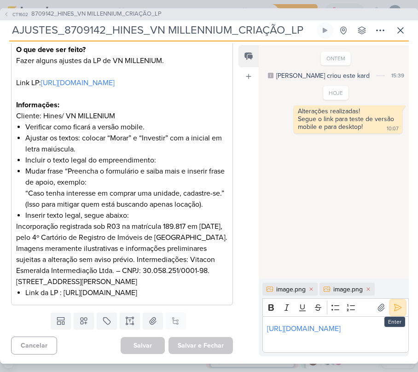
click at [398, 303] on icon at bounding box center [397, 307] width 9 height 9
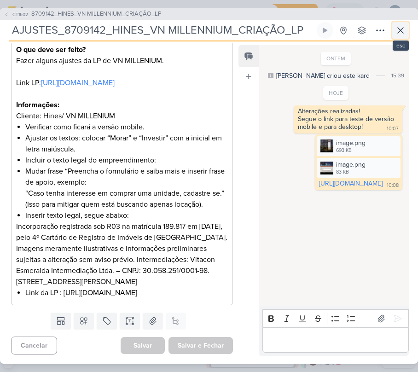
click at [398, 28] on icon at bounding box center [400, 30] width 11 height 11
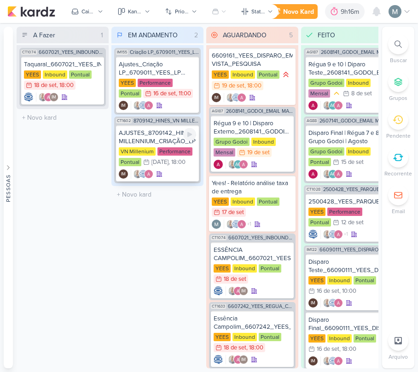
click at [133, 143] on div "AJUSTES_8709142_HINES_VN MILLENNIUM_CRIAÇÃO_LP" at bounding box center [157, 137] width 77 height 17
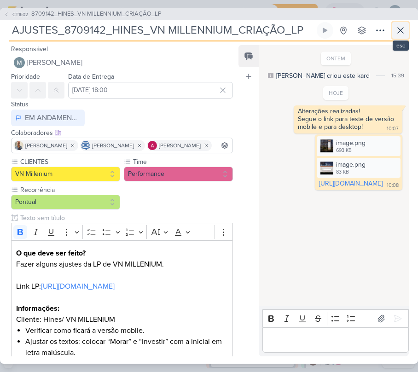
click at [399, 35] on icon at bounding box center [400, 30] width 11 height 11
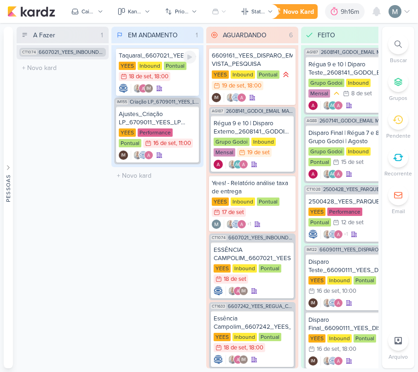
drag, startPoint x: 90, startPoint y: 67, endPoint x: 132, endPoint y: 64, distance: 41.5
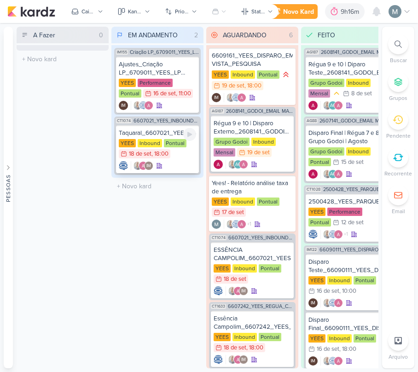
click at [139, 139] on div "Inbound" at bounding box center [150, 143] width 24 height 8
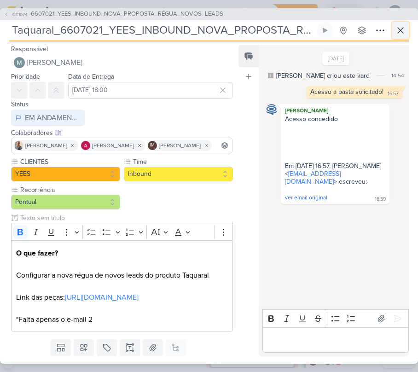
click at [401, 37] on button at bounding box center [400, 30] width 17 height 17
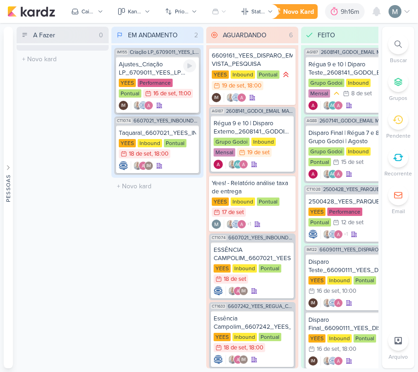
click at [159, 72] on div "Ajustes_Criação LP_6709011_YEES_LP MEETING_PARQUE [GEOGRAPHIC_DATA] 01" at bounding box center [157, 68] width 77 height 17
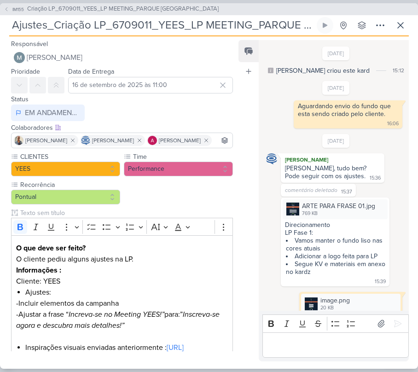
scroll to position [349, 0]
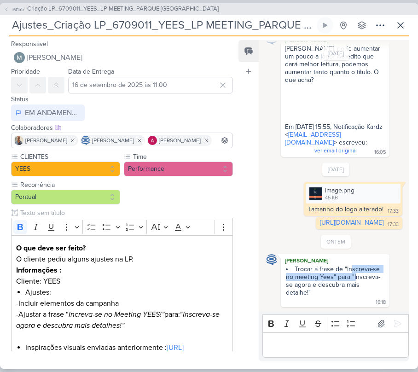
drag, startPoint x: 351, startPoint y: 271, endPoint x: 354, endPoint y: 278, distance: 7.9
click at [354, 278] on li "Trocar a frase de "Inscreva-se no meeting Yees" para "Inscreva-se agora e descu…" at bounding box center [335, 280] width 99 height 31
drag, startPoint x: 352, startPoint y: 278, endPoint x: 308, endPoint y: 294, distance: 47.1
click at [308, 294] on li "Trocar a frase de "Inscreva-se no meeting Yees" para "Inscreva-se agora e descu…" at bounding box center [335, 280] width 99 height 31
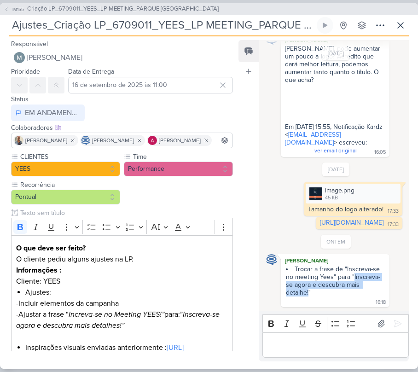
copy li "Inscreva-se agora e descubra mais detalhe!"
click at [334, 361] on div "Rich Text Editor Bold Italic Underline Strikethrough Bulleted List Numbered Lis…" at bounding box center [334, 336] width 150 height 50
click at [326, 358] on div "Rich Text Editor Bold Italic Underline Strikethrough Bulleted List Numbered Lis…" at bounding box center [334, 336] width 150 height 50
click at [316, 353] on div "Editor editing area: main" at bounding box center [335, 344] width 146 height 25
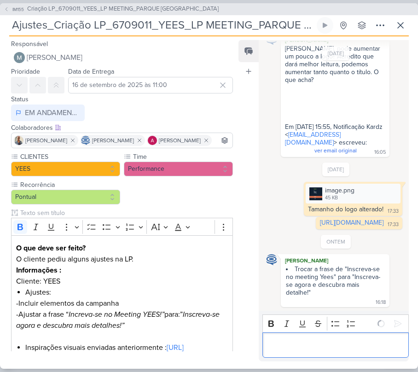
scroll to position [364, 0]
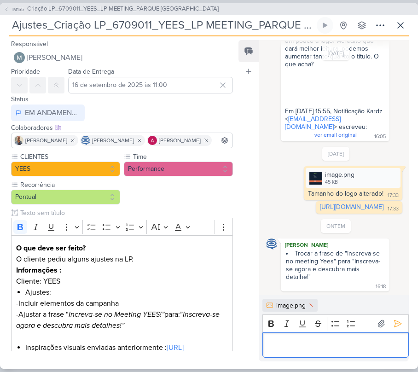
click at [314, 342] on p "Editor editing area: main" at bounding box center [335, 344] width 137 height 11
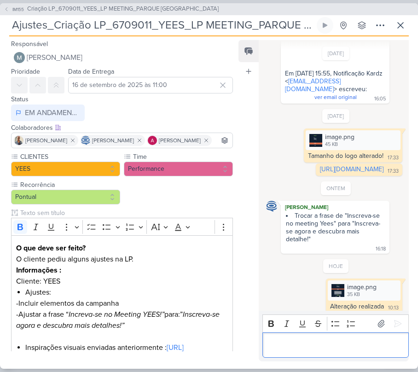
scroll to position [409, 0]
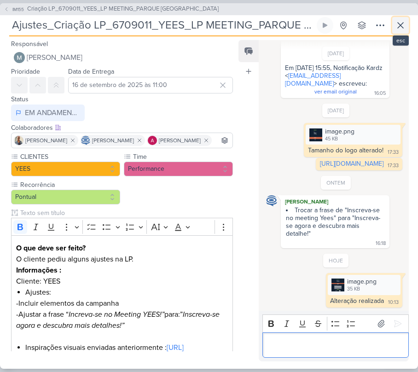
click at [397, 18] on button at bounding box center [400, 25] width 17 height 17
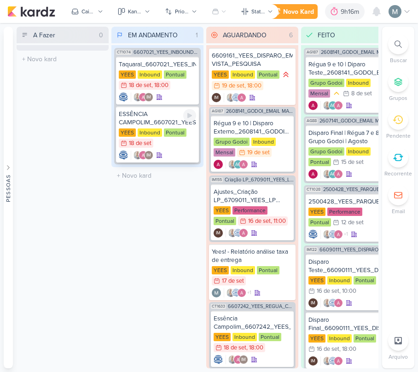
click at [169, 131] on div "Pontual" at bounding box center [175, 132] width 23 height 8
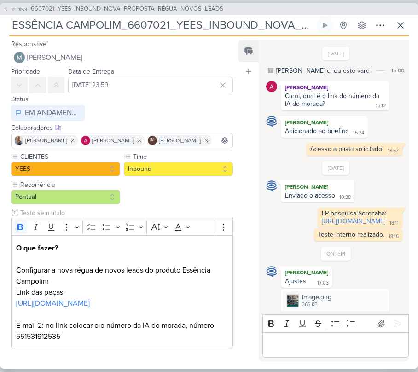
scroll to position [559, 0]
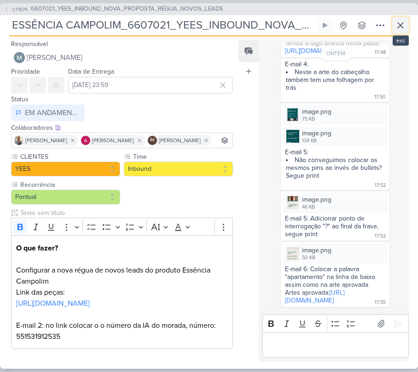
click at [402, 32] on button at bounding box center [400, 25] width 17 height 17
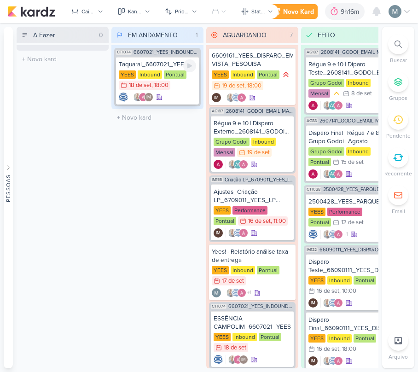
click at [168, 69] on div "Taquaral_6607021_YEES_INBOUND_NOVA_PROPOSTA_RÉGUA_NOVOS_LEADS YEES Inbound Pont…" at bounding box center [157, 81] width 83 height 48
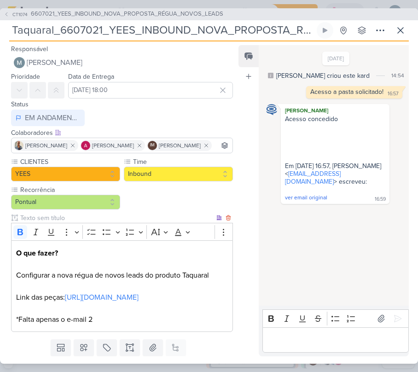
scroll to position [63, 0]
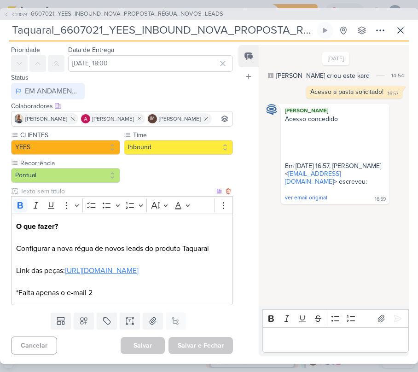
click at [65, 266] on link "https://drive.google.com/drive/folders/1RE5Ta_1i_tmD_yDfY6GKIcd2nKjIQt83" at bounding box center [102, 270] width 74 height 9
click at [407, 35] on button at bounding box center [400, 30] width 17 height 17
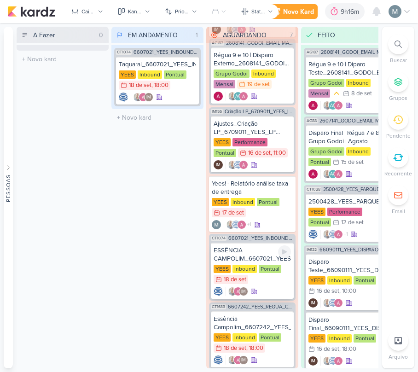
scroll to position [159, 0]
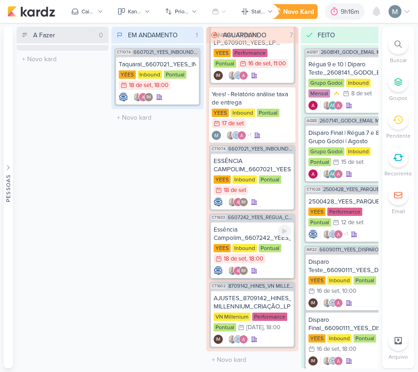
click at [232, 238] on div "Essência Campolim_6607242_YEES_REGUA_COMPRADORES_CAMPINAS_SOROCABA" at bounding box center [251, 233] width 77 height 17
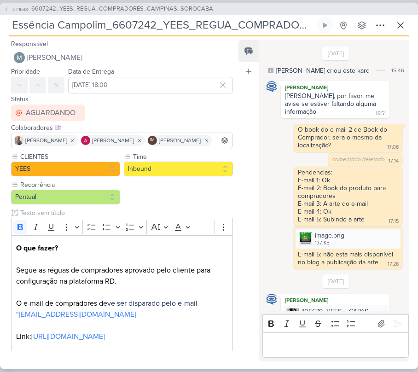
scroll to position [177, 0]
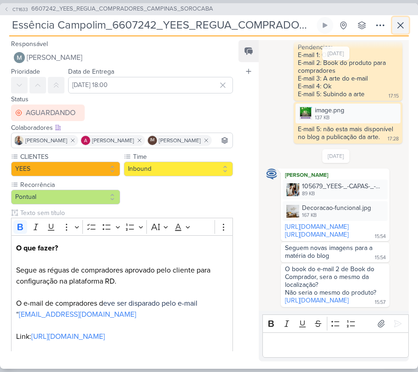
click at [404, 20] on icon at bounding box center [400, 25] width 11 height 11
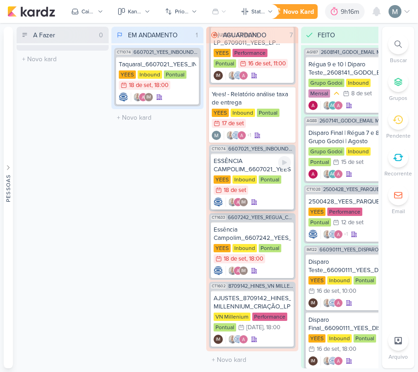
click at [236, 164] on div "ESSÊNCIA CAMPOLIM_6607021_YEES_INBOUND_NOVA_PROPOSTA_RÉGUA_NOVOS_LEADS" at bounding box center [251, 165] width 77 height 17
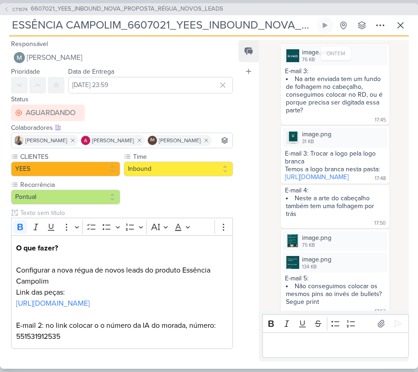
scroll to position [375, 0]
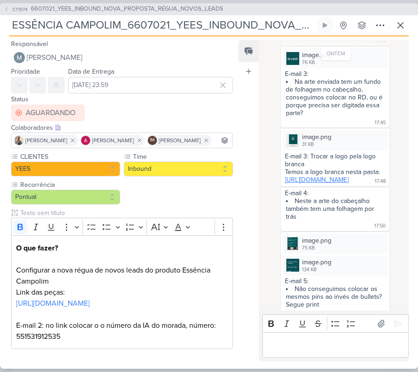
click at [293, 184] on link "https://drive.google.com/drive/folders/1VNTb0SU2fRYjaFkU8HN5Eav6G6av2Xe9" at bounding box center [316, 180] width 63 height 8
click at [315, 351] on div "Editor editing area: main" at bounding box center [335, 344] width 146 height 25
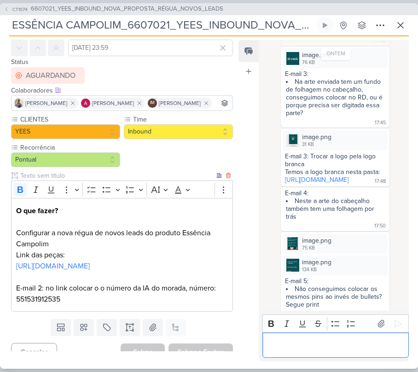
scroll to position [74, 0]
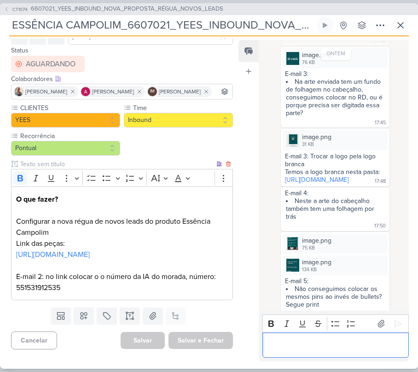
click at [33, 287] on p "O que fazer? Configurar a nova régua de novos leads do produto Essência Campoli…" at bounding box center [122, 243] width 212 height 99
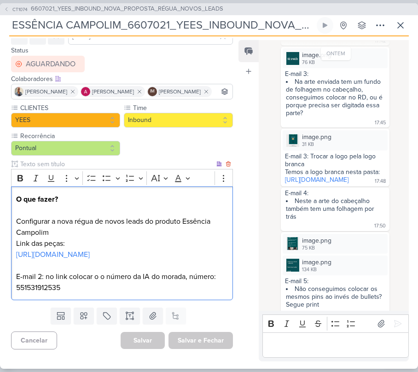
click at [33, 294] on div "O que fazer? Configurar a nova régua de novos leads do produto Essência Campoli…" at bounding box center [122, 243] width 222 height 114
click at [43, 290] on p "O que fazer? Configurar a nova régua de novos leads do produto Essência Campoli…" at bounding box center [122, 243] width 212 height 99
copy p "551531912535"
click at [397, 28] on icon at bounding box center [400, 25] width 11 height 11
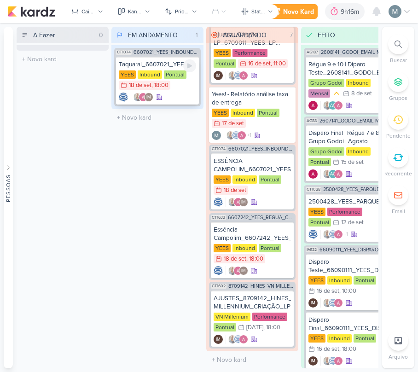
click at [185, 101] on div "IM" at bounding box center [157, 96] width 77 height 9
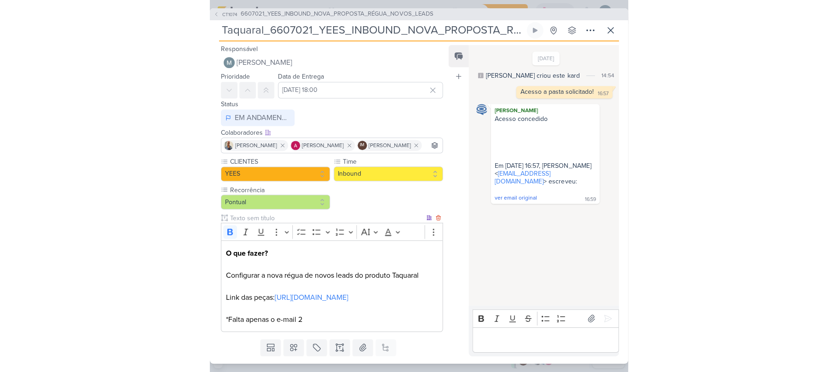
scroll to position [63, 0]
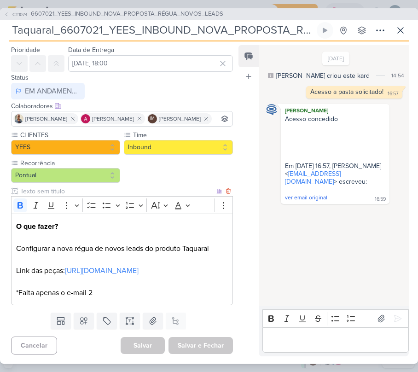
drag, startPoint x: 113, startPoint y: 258, endPoint x: 254, endPoint y: 46, distance: 254.3
click at [113, 266] on link "https://drive.google.com/drive/folders/1RE5Ta_1i_tmD_yDfY6GKIcd2nKjIQt83" at bounding box center [102, 270] width 74 height 9
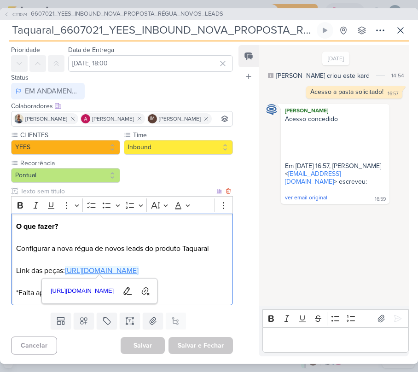
click at [133, 266] on link "https://drive.google.com/drive/folders/1RE5Ta_1i_tmD_yDfY6GKIcd2nKjIQt83" at bounding box center [102, 270] width 74 height 9
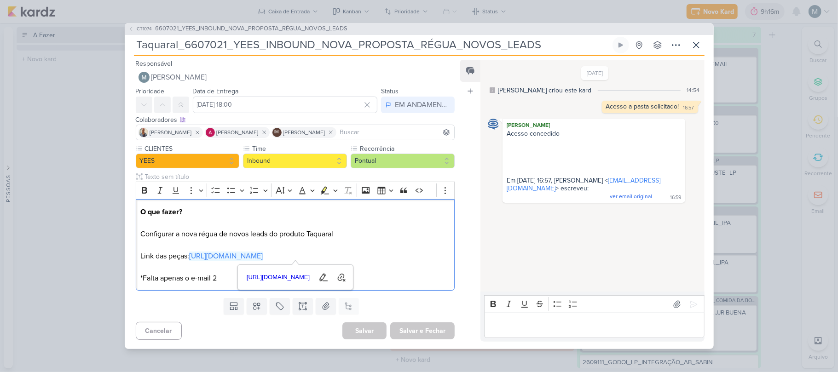
scroll to position [0, 0]
click at [417, 332] on div "Editor editing area: main" at bounding box center [594, 325] width 220 height 25
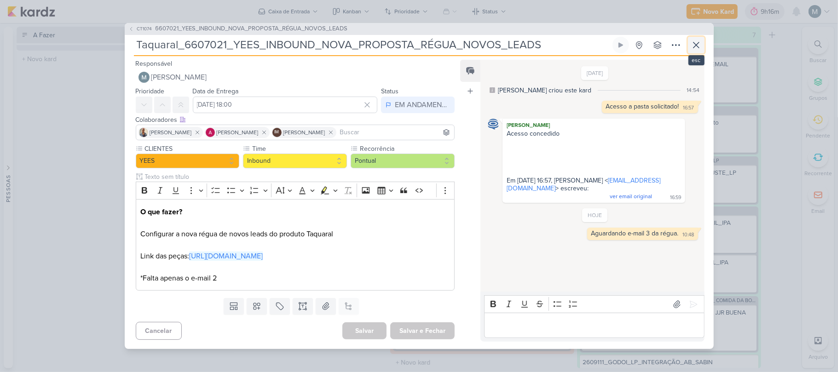
click at [417, 51] on button at bounding box center [696, 45] width 17 height 17
